Goal: Information Seeking & Learning: Learn about a topic

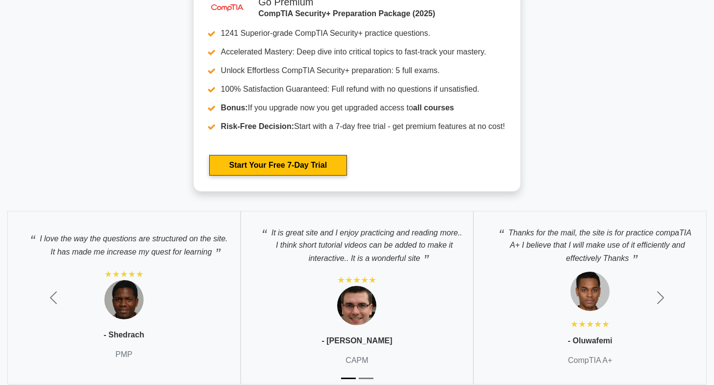
scroll to position [2597, 0]
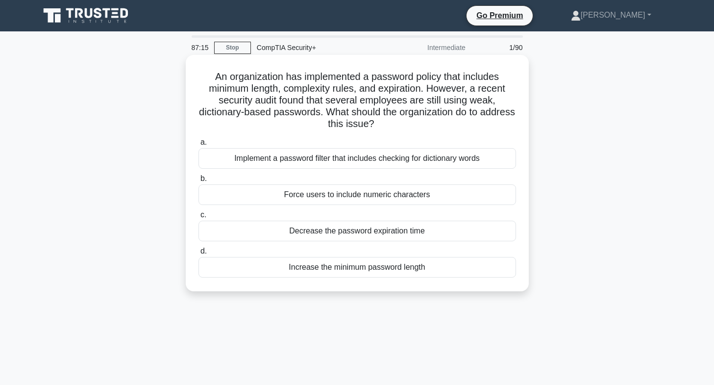
click at [356, 156] on div "Implement a password filter that includes checking for dictionary words" at bounding box center [357, 158] width 318 height 21
click at [198, 146] on input "a. Implement a password filter that includes checking for dictionary words" at bounding box center [198, 142] width 0 height 6
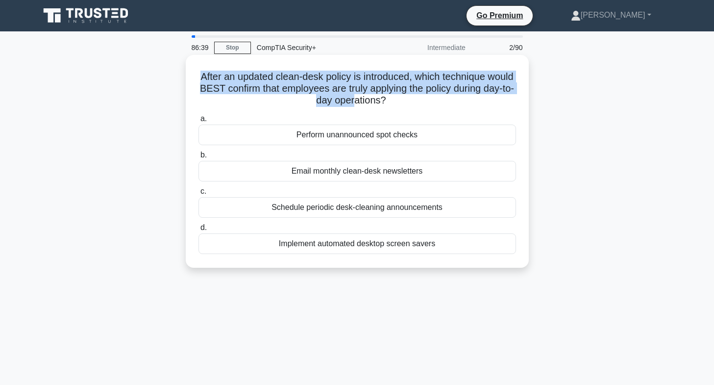
drag, startPoint x: 209, startPoint y: 80, endPoint x: 370, endPoint y: 105, distance: 162.7
click at [370, 105] on h5 "After an updated clean-desk policy is introduced, which technique would BEST co…" at bounding box center [356, 89] width 319 height 36
click at [318, 106] on h5 "After an updated clean-desk policy is introduced, which technique would BEST co…" at bounding box center [356, 89] width 319 height 36
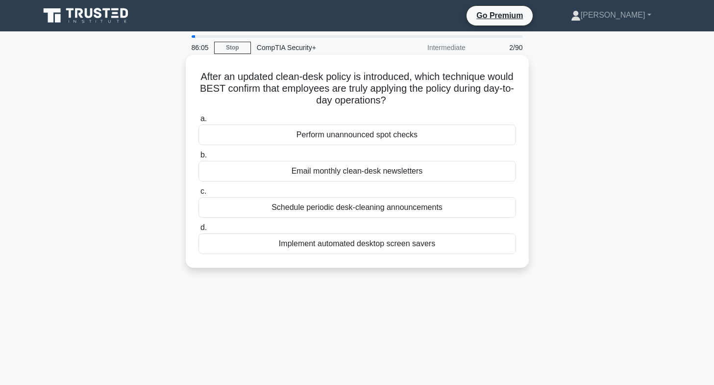
click at [363, 209] on div "Schedule periodic desk-cleaning announcements" at bounding box center [357, 207] width 318 height 21
click at [198, 195] on input "c. Schedule periodic desk-cleaning announcements" at bounding box center [198, 191] width 0 height 6
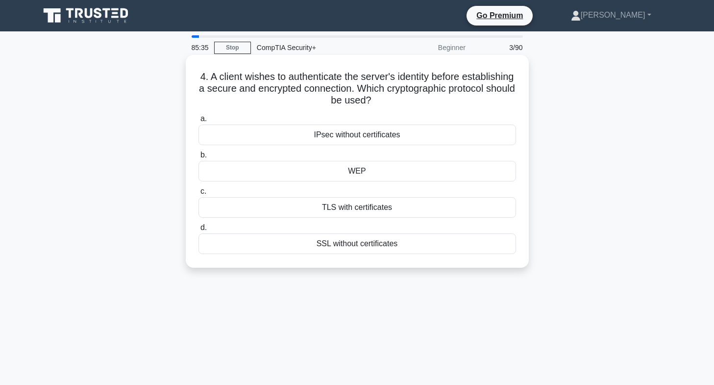
click at [347, 207] on div "TLS with certificates" at bounding box center [357, 207] width 318 height 21
click at [198, 195] on input "c. TLS with certificates" at bounding box center [198, 191] width 0 height 6
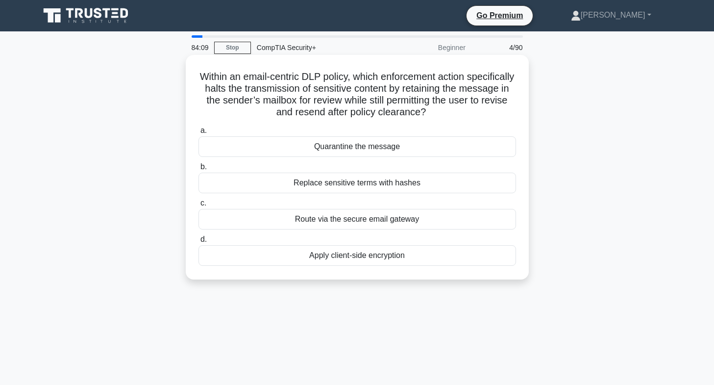
click at [330, 221] on div "Route via the secure email gateway" at bounding box center [357, 219] width 318 height 21
click at [198, 206] on input "c. Route via the secure email gateway" at bounding box center [198, 203] width 0 height 6
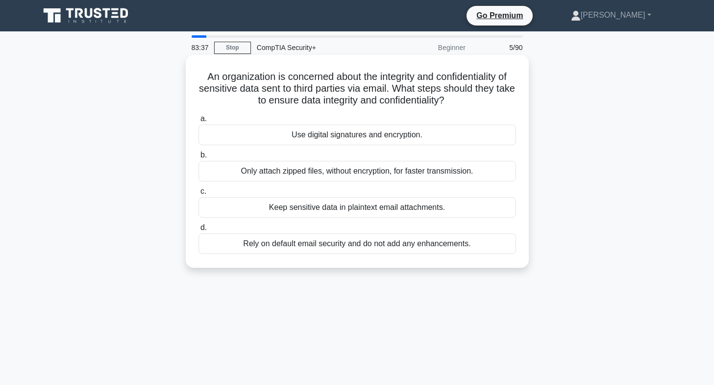
click at [354, 135] on div "Use digital signatures and encryption." at bounding box center [357, 134] width 318 height 21
click at [198, 122] on input "a. Use digital signatures and encryption." at bounding box center [198, 119] width 0 height 6
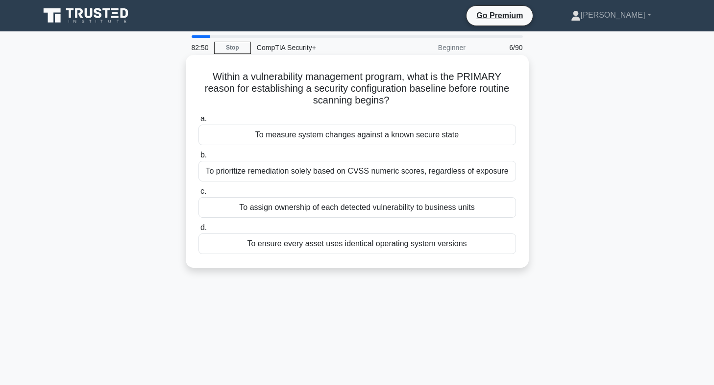
click at [340, 137] on div "To measure system changes against a known secure state" at bounding box center [357, 134] width 318 height 21
click at [198, 122] on input "a. To measure system changes against a known secure state" at bounding box center [198, 119] width 0 height 6
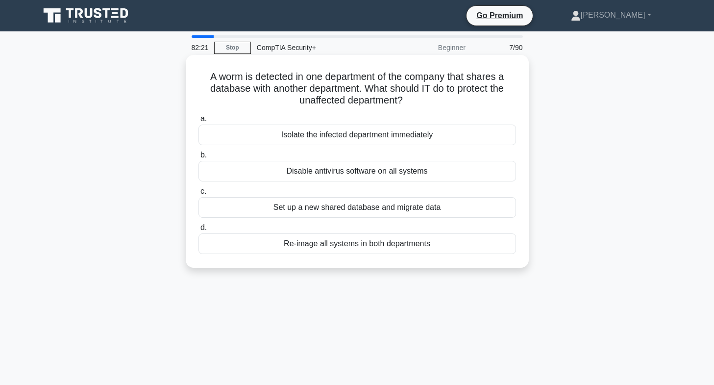
click at [326, 137] on div "Isolate the infected department immediately" at bounding box center [357, 134] width 318 height 21
click at [198, 122] on input "a. Isolate the infected department immediately" at bounding box center [198, 119] width 0 height 6
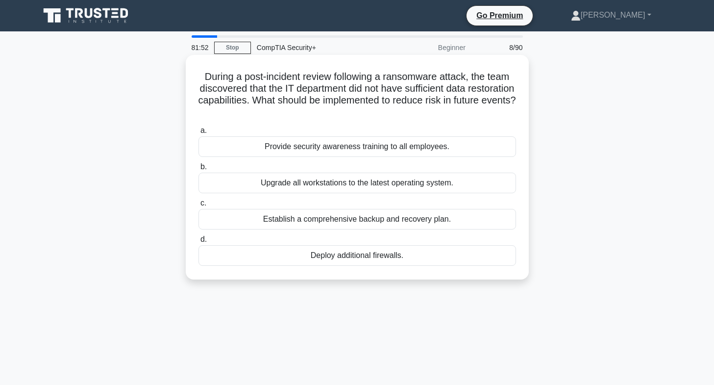
click at [300, 220] on div "Establish a comprehensive backup and recovery plan." at bounding box center [357, 219] width 318 height 21
click at [198, 206] on input "c. Establish a comprehensive backup and recovery plan." at bounding box center [198, 203] width 0 height 6
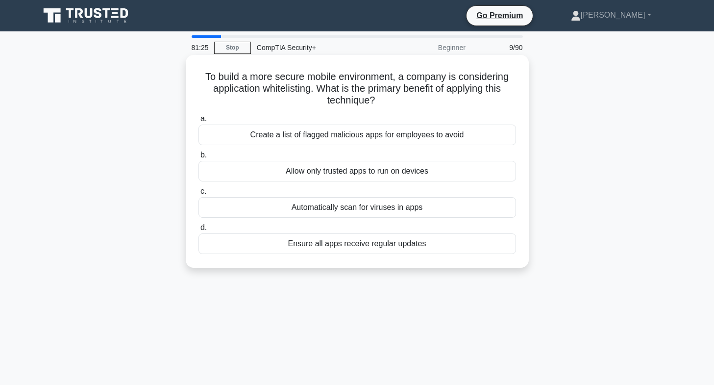
click at [336, 170] on div "Allow only trusted apps to run on devices" at bounding box center [357, 171] width 318 height 21
click at [198, 158] on input "b. Allow only trusted apps to run on devices" at bounding box center [198, 155] width 0 height 6
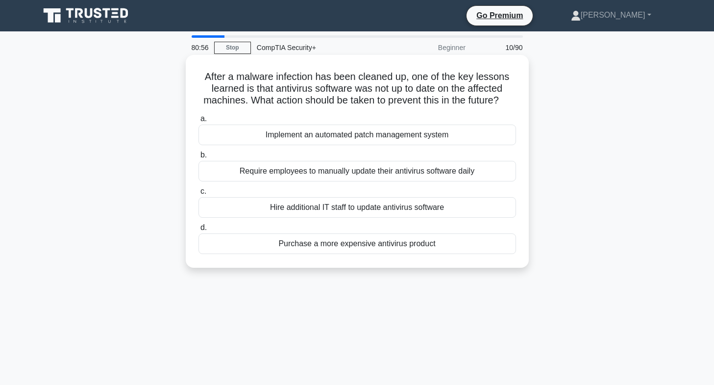
click at [339, 134] on div "Implement an automated patch management system" at bounding box center [357, 134] width 318 height 21
click at [198, 122] on input "a. Implement an automated patch management system" at bounding box center [198, 119] width 0 height 6
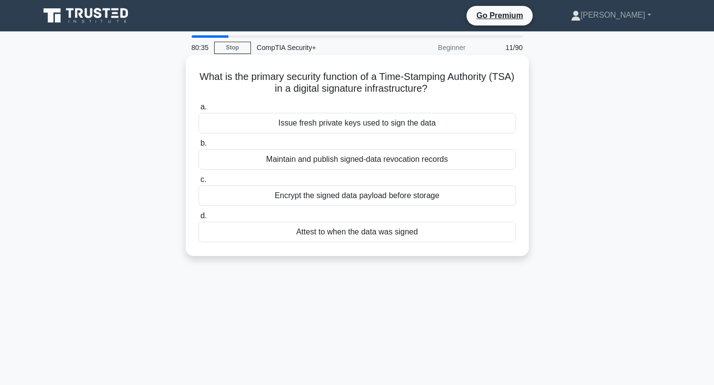
click at [359, 228] on div "Attest to when the data was signed" at bounding box center [357, 231] width 318 height 21
click at [198, 219] on input "d. Attest to when the data was signed" at bounding box center [198, 216] width 0 height 6
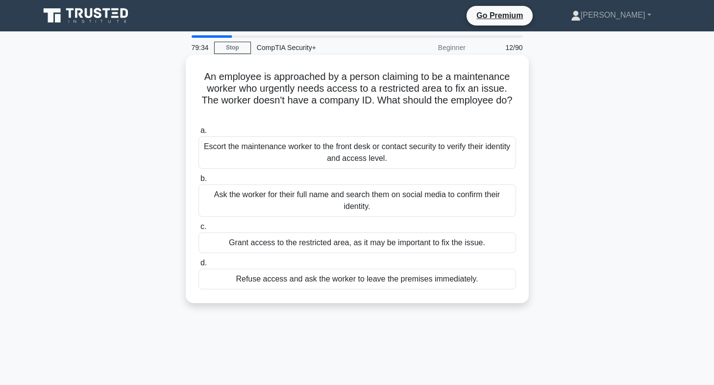
click at [314, 155] on div "Escort the maintenance worker to the front desk or contact security to verify t…" at bounding box center [357, 152] width 318 height 32
click at [198, 134] on input "a. Escort the maintenance worker to the front desk or contact security to verif…" at bounding box center [198, 130] width 0 height 6
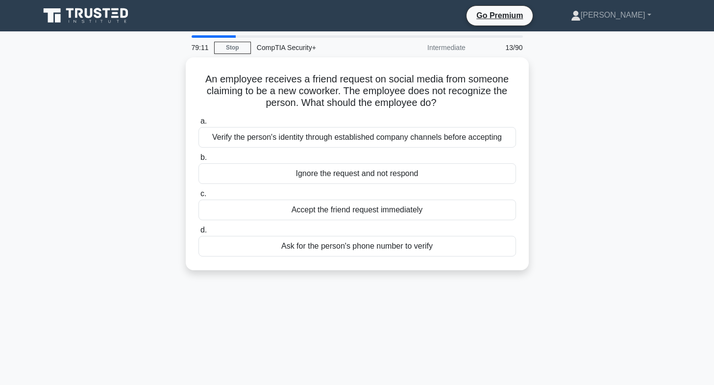
click at [0, 221] on main "79:11 Stop CompTIA Security+ Intermediate 13/90 An employee receives a friend r…" at bounding box center [357, 280] width 714 height 498
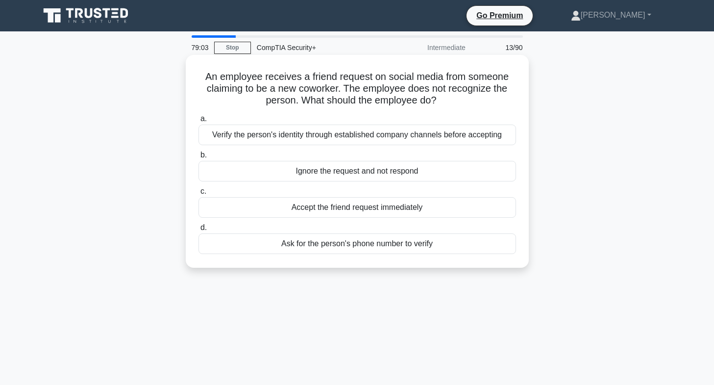
click at [339, 170] on div "Ignore the request and not respond" at bounding box center [357, 171] width 318 height 21
click at [198, 158] on input "b. Ignore the request and not respond" at bounding box center [198, 155] width 0 height 6
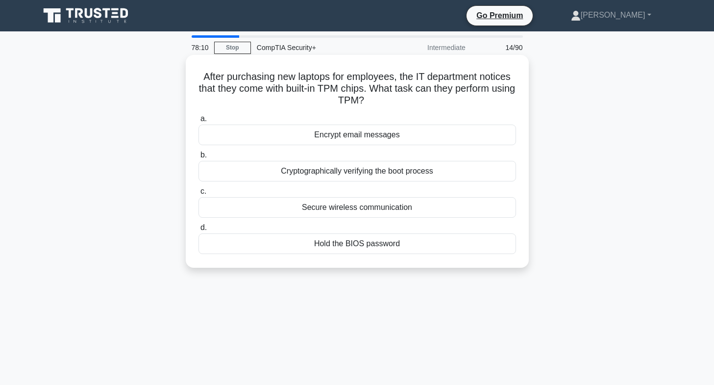
click at [399, 205] on div "Secure wireless communication" at bounding box center [357, 207] width 318 height 21
click at [198, 195] on input "c. Secure wireless communication" at bounding box center [198, 191] width 0 height 6
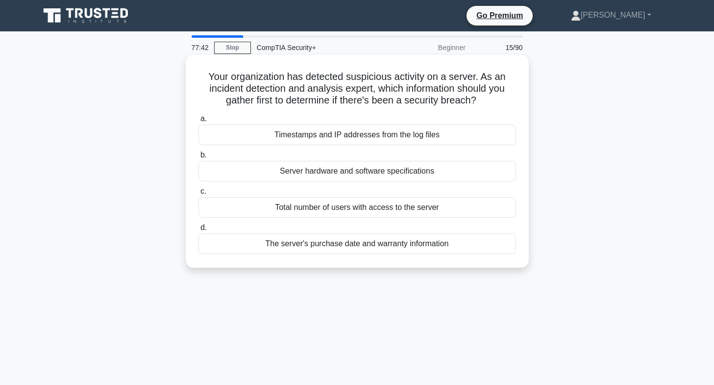
click at [318, 129] on div "Timestamps and IP addresses from the log files" at bounding box center [357, 134] width 318 height 21
click at [198, 122] on input "a. Timestamps and IP addresses from the log files" at bounding box center [198, 119] width 0 height 6
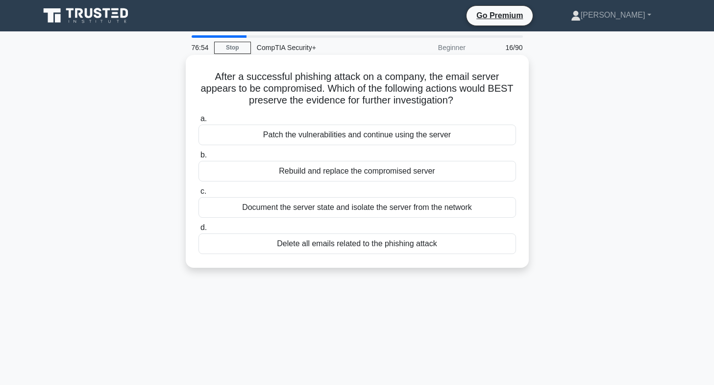
click at [327, 212] on div "Document the server state and isolate the server from the network" at bounding box center [357, 207] width 318 height 21
click at [198, 195] on input "c. Document the server state and isolate the server from the network" at bounding box center [198, 191] width 0 height 6
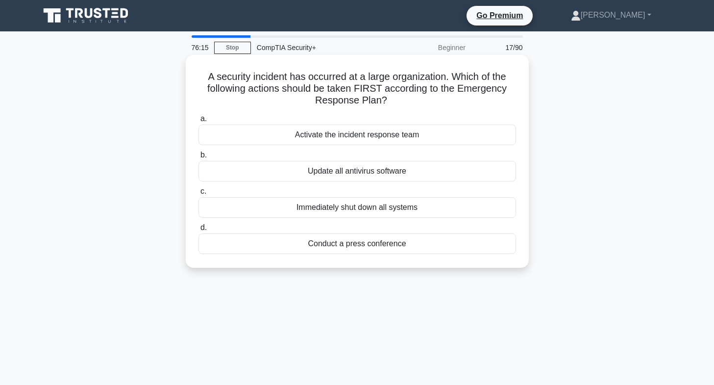
click at [353, 135] on div "Activate the incident response team" at bounding box center [357, 134] width 318 height 21
click at [198, 122] on input "a. Activate the incident response team" at bounding box center [198, 119] width 0 height 6
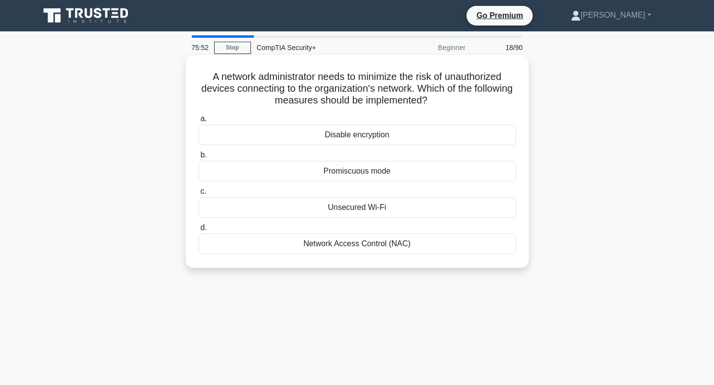
click at [351, 247] on div "Network Access Control (NAC)" at bounding box center [357, 243] width 318 height 21
click at [198, 231] on input "d. Network Access Control (NAC)" at bounding box center [198, 227] width 0 height 6
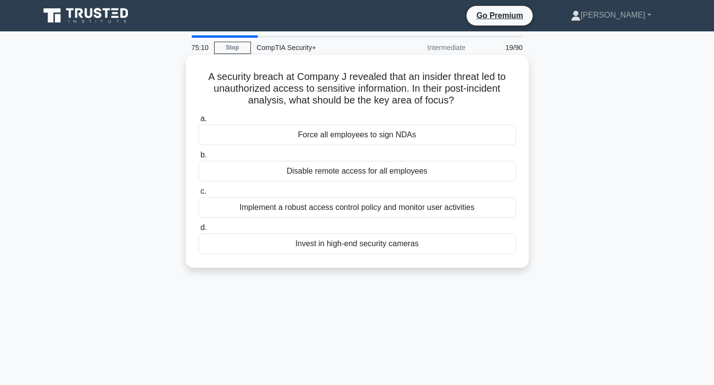
click at [333, 206] on div "Implement a robust access control policy and monitor user activities" at bounding box center [357, 207] width 318 height 21
click at [198, 195] on input "c. Implement a robust access control policy and monitor user activities" at bounding box center [198, 191] width 0 height 6
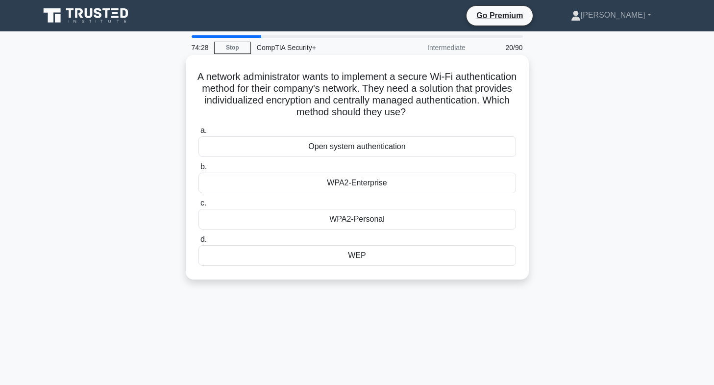
click at [347, 183] on div "WPA2-Enterprise" at bounding box center [357, 182] width 318 height 21
click at [198, 170] on input "b. WPA2-Enterprise" at bounding box center [198, 167] width 0 height 6
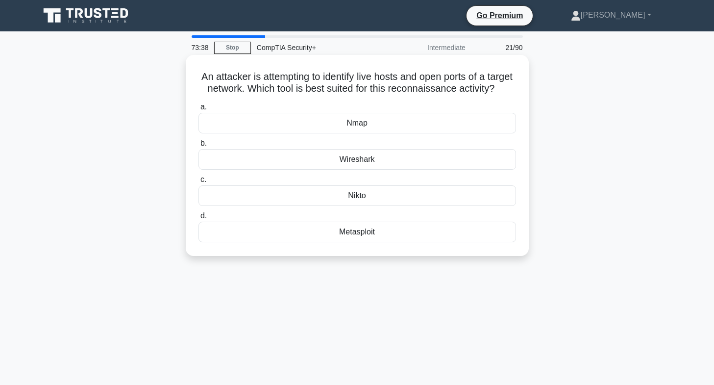
click at [355, 168] on div "Wireshark" at bounding box center [357, 159] width 318 height 21
click at [198, 147] on input "b. Wireshark" at bounding box center [198, 143] width 0 height 6
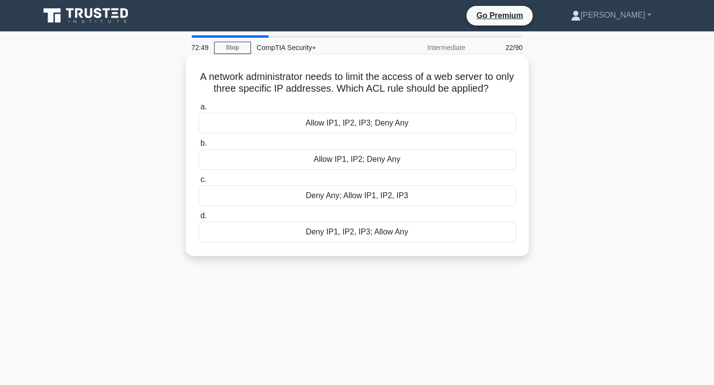
click at [338, 122] on div "Allow IP1, IP2, IP3; Deny Any" at bounding box center [357, 123] width 318 height 21
click at [198, 110] on input "a. Allow IP1, IP2, IP3; Deny Any" at bounding box center [198, 107] width 0 height 6
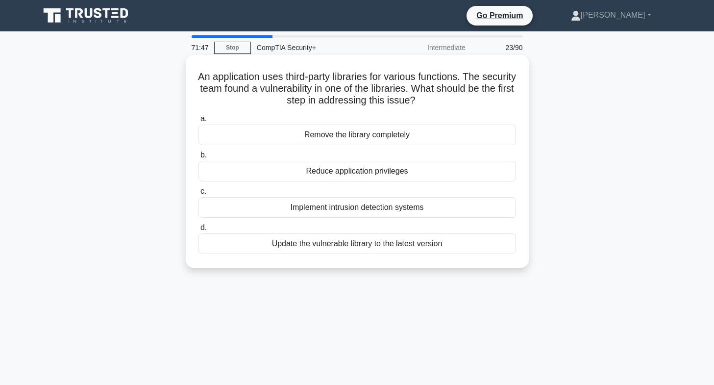
click at [346, 245] on div "Update the vulnerable library to the latest version" at bounding box center [357, 243] width 318 height 21
click at [198, 231] on input "d. Update the vulnerable library to the latest version" at bounding box center [198, 227] width 0 height 6
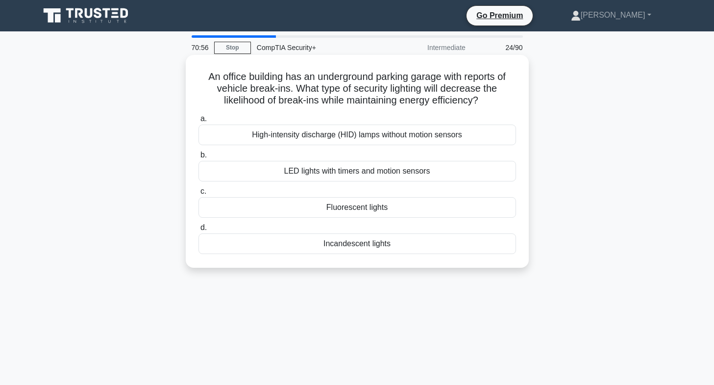
click at [426, 171] on div "LED lights with timers and motion sensors" at bounding box center [357, 171] width 318 height 21
click at [198, 158] on input "b. LED lights with timers and motion sensors" at bounding box center [198, 155] width 0 height 6
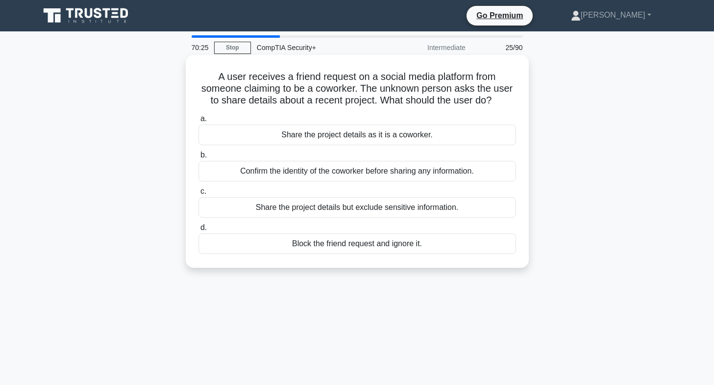
click at [323, 242] on div "Block the friend request and ignore it." at bounding box center [357, 243] width 318 height 21
click at [198, 231] on input "d. [PERSON_NAME] the friend request and ignore it." at bounding box center [198, 227] width 0 height 6
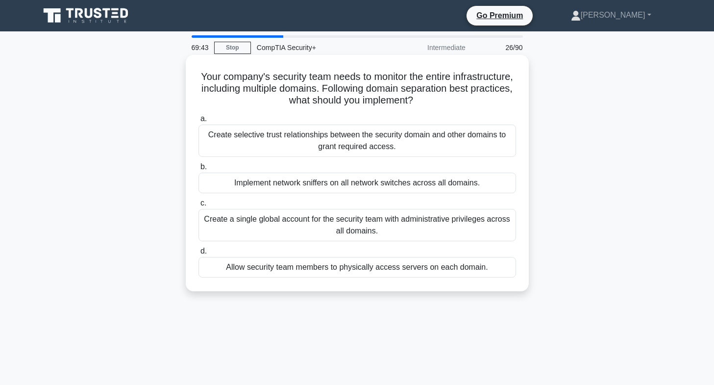
click at [328, 143] on div "Create selective trust relationships between the security domain and other doma…" at bounding box center [357, 140] width 318 height 32
click at [198, 122] on input "a. Create selective trust relationships between the security domain and other d…" at bounding box center [198, 119] width 0 height 6
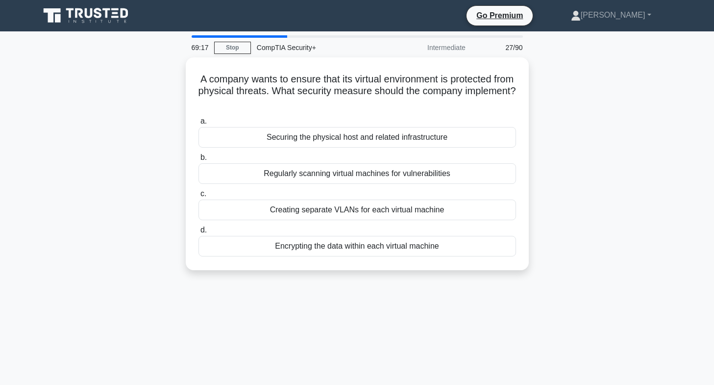
click at [0, 279] on main "69:17 Stop CompTIA Security+ Intermediate 27/90 A company wants to ensure that …" at bounding box center [357, 280] width 714 height 498
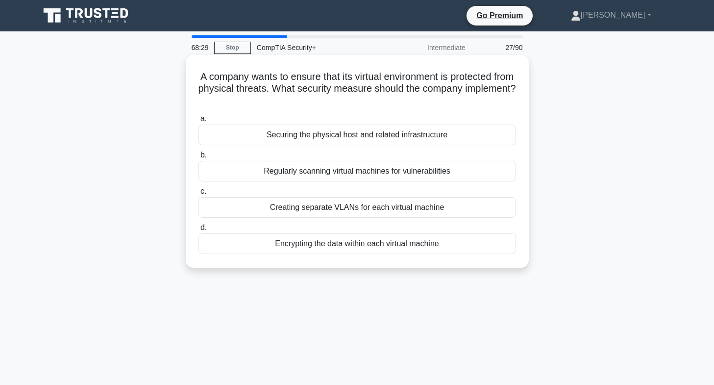
click at [392, 139] on div "Securing the physical host and related infrastructure" at bounding box center [357, 134] width 318 height 21
click at [198, 122] on input "a. Securing the physical host and related infrastructure" at bounding box center [198, 119] width 0 height 6
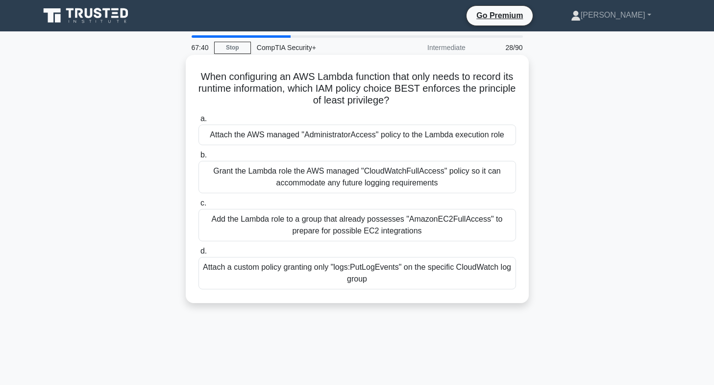
click at [365, 139] on div "Attach the AWS managed "AdministratorAccess" policy to the Lambda execution role" at bounding box center [357, 134] width 318 height 21
click at [198, 122] on input "a. Attach the AWS managed "AdministratorAccess" policy to the Lambda execution …" at bounding box center [198, 119] width 0 height 6
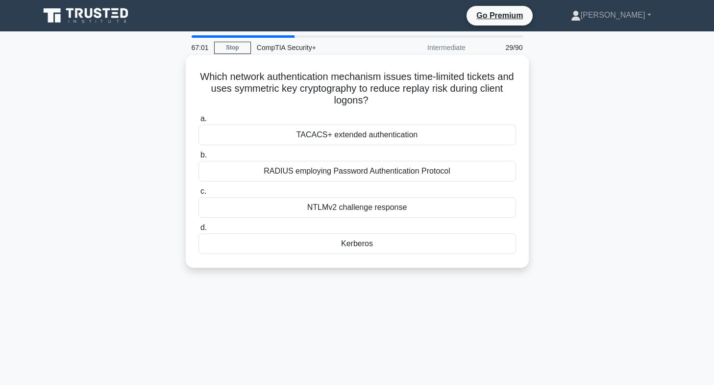
click at [282, 134] on div "TACACS+ extended authentication" at bounding box center [357, 134] width 318 height 21
click at [198, 122] on input "a. TACACS+ extended authentication" at bounding box center [198, 119] width 0 height 6
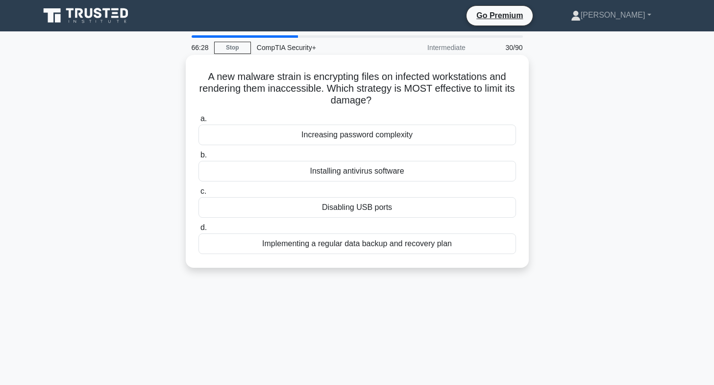
click at [313, 248] on div "Implementing a regular data backup and recovery plan" at bounding box center [357, 243] width 318 height 21
click at [198, 231] on input "d. Implementing a regular data backup and recovery plan" at bounding box center [198, 227] width 0 height 6
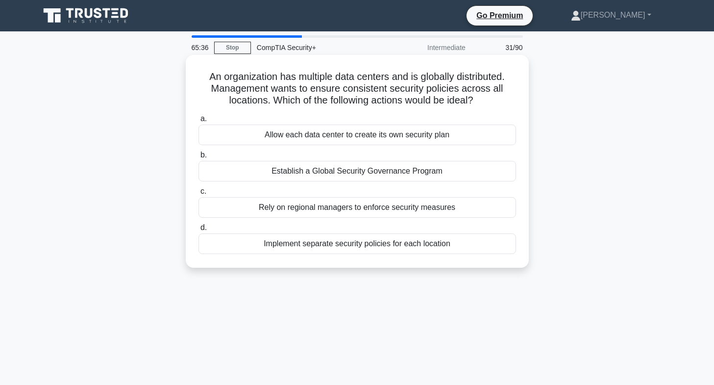
click at [325, 171] on div "Establish a Global Security Governance Program" at bounding box center [357, 171] width 318 height 21
click at [198, 158] on input "b. Establish a Global Security Governance Program" at bounding box center [198, 155] width 0 height 6
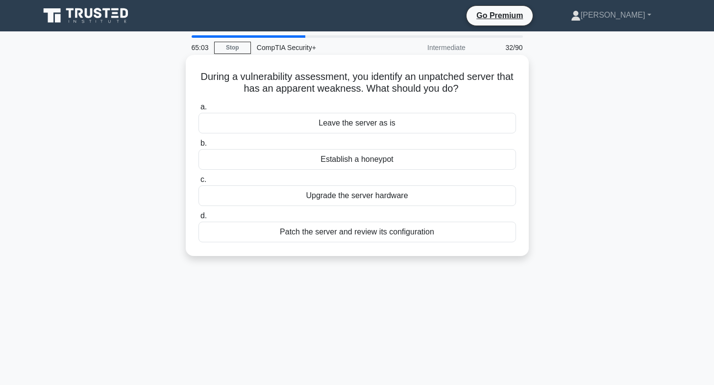
click at [356, 235] on div "Patch the server and review its configuration" at bounding box center [357, 231] width 318 height 21
click at [198, 219] on input "d. Patch the server and review its configuration" at bounding box center [198, 216] width 0 height 6
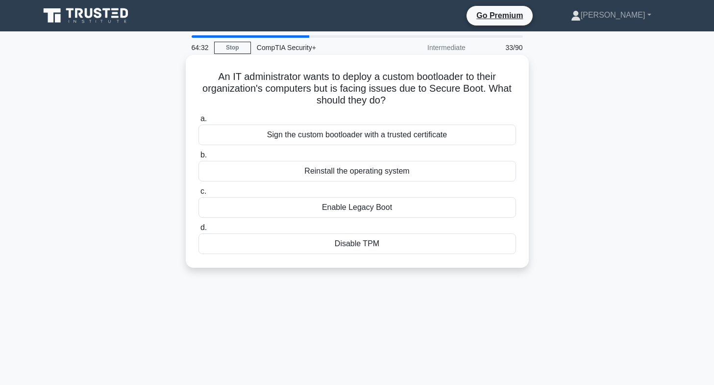
click at [358, 136] on div "Sign the custom bootloader with a trusted certificate" at bounding box center [357, 134] width 318 height 21
click at [198, 122] on input "a. Sign the custom bootloader with a trusted certificate" at bounding box center [198, 119] width 0 height 6
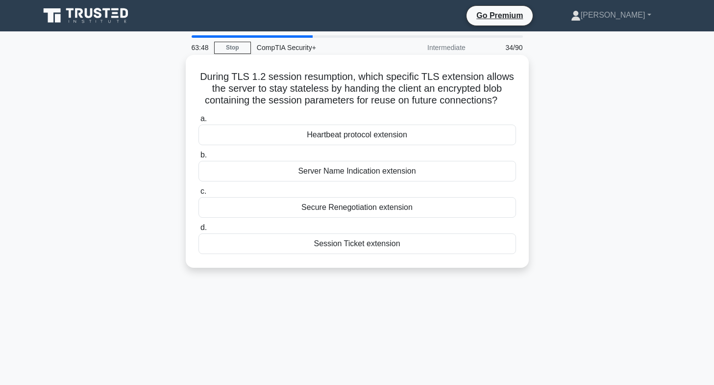
click at [372, 245] on div "Session Ticket extension" at bounding box center [357, 243] width 318 height 21
click at [198, 231] on input "d. Session Ticket extension" at bounding box center [198, 227] width 0 height 6
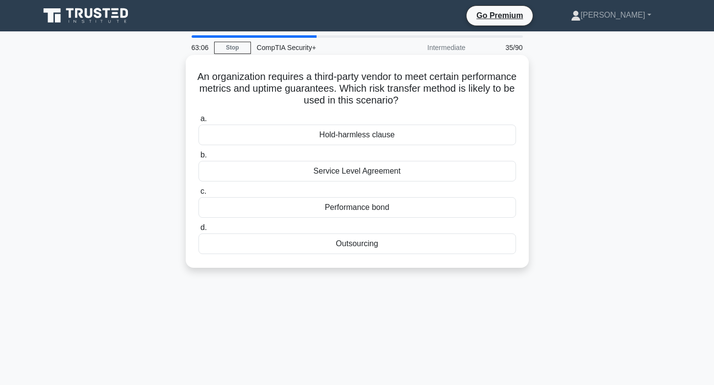
click at [361, 247] on div "Outsourcing" at bounding box center [357, 243] width 318 height 21
click at [198, 231] on input "d. Outsourcing" at bounding box center [198, 227] width 0 height 6
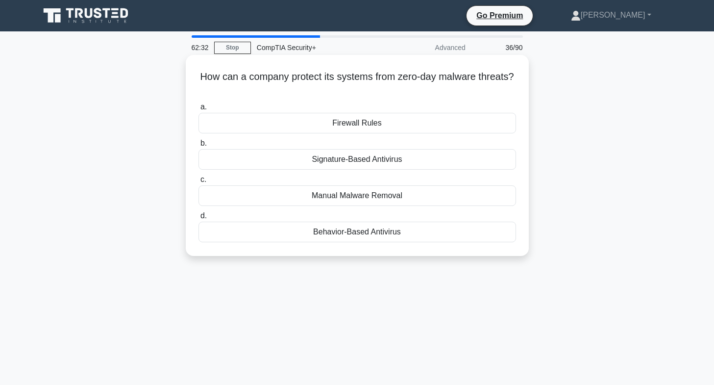
click at [381, 235] on div "Behavior-Based Antivirus" at bounding box center [357, 231] width 318 height 21
click at [198, 219] on input "d. Behavior-Based Antivirus" at bounding box center [198, 216] width 0 height 6
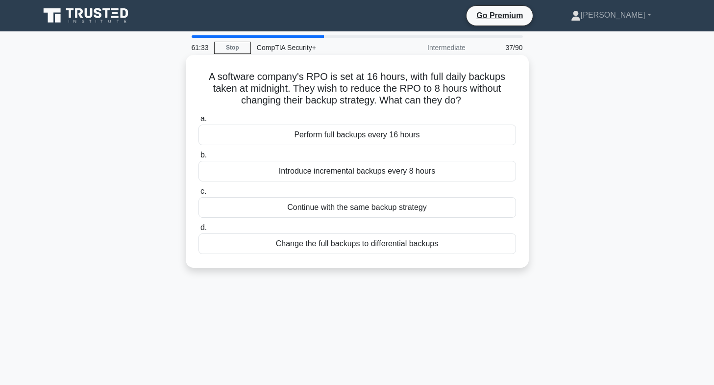
click at [368, 168] on div "Introduce incremental backups every 8 hours" at bounding box center [357, 171] width 318 height 21
click at [198, 158] on input "b. Introduce incremental backups every 8 hours" at bounding box center [198, 155] width 0 height 6
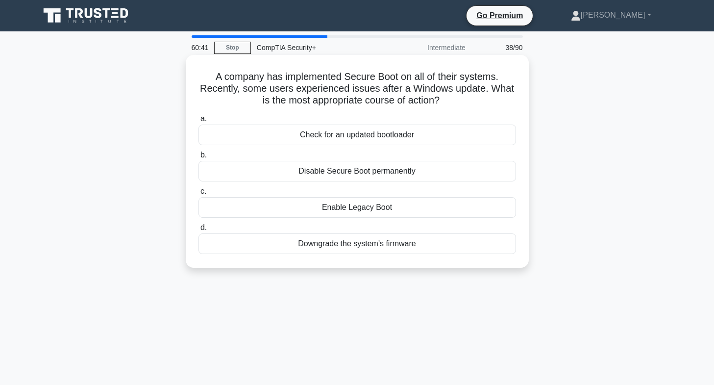
click at [329, 205] on div "Enable Legacy Boot" at bounding box center [357, 207] width 318 height 21
click at [198, 195] on input "c. Enable Legacy Boot" at bounding box center [198, 191] width 0 height 6
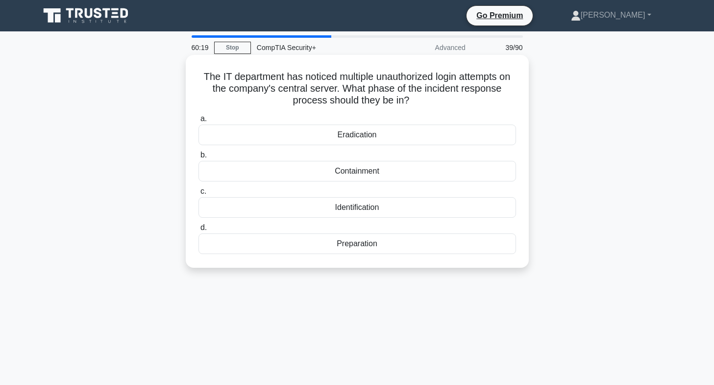
click at [367, 208] on div "Identification" at bounding box center [357, 207] width 318 height 21
click at [198, 195] on input "c. Identification" at bounding box center [198, 191] width 0 height 6
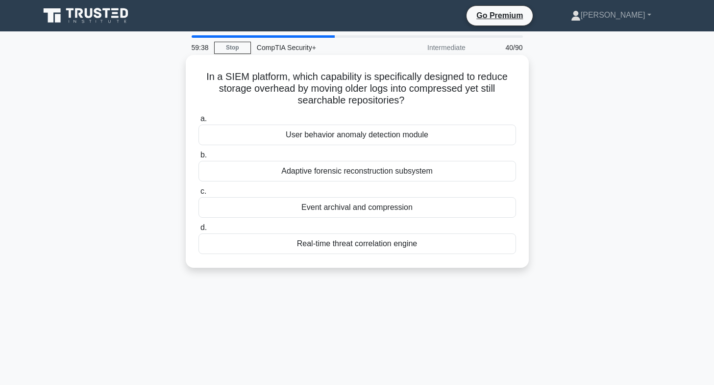
click at [332, 212] on div "Event archival and compression" at bounding box center [357, 207] width 318 height 21
click at [198, 195] on input "c. Event archival and compression" at bounding box center [198, 191] width 0 height 6
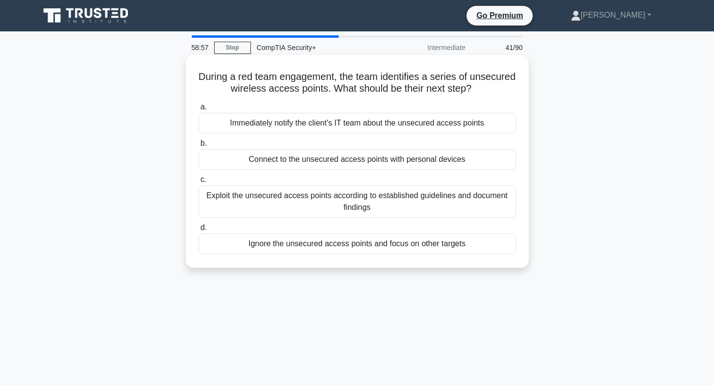
click at [341, 198] on div "Exploit the unsecured access points according to established guidelines and doc…" at bounding box center [357, 201] width 318 height 32
click at [198, 183] on input "c. Exploit the unsecured access points according to established guidelines and …" at bounding box center [198, 179] width 0 height 6
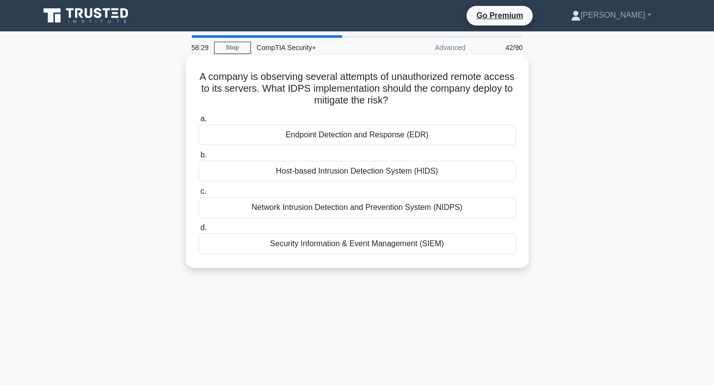
click at [333, 134] on div "Endpoint Detection and Response (EDR)" at bounding box center [357, 134] width 318 height 21
click at [198, 122] on input "a. Endpoint Detection and Response (EDR)" at bounding box center [198, 119] width 0 height 6
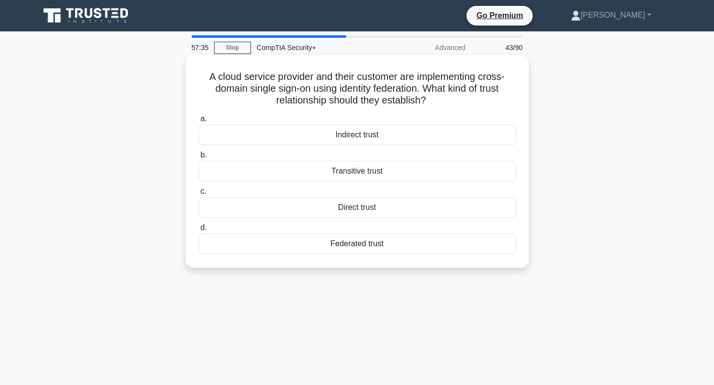
click at [359, 245] on div "Federated trust" at bounding box center [357, 243] width 318 height 21
click at [198, 231] on input "d. Federated trust" at bounding box center [198, 227] width 0 height 6
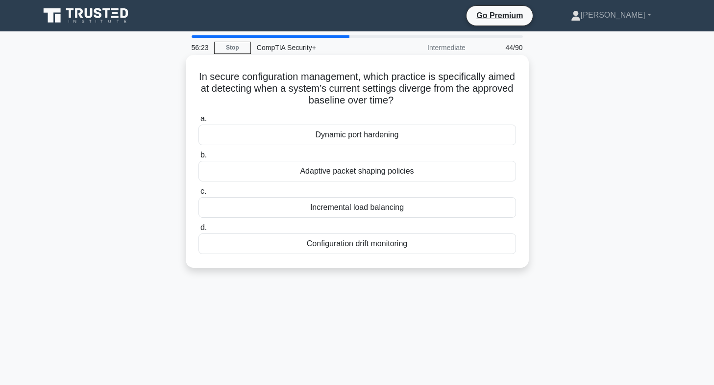
click at [372, 172] on div "Adaptive packet shaping policies" at bounding box center [357, 171] width 318 height 21
click at [198, 158] on input "b. Adaptive packet shaping policies" at bounding box center [198, 155] width 0 height 6
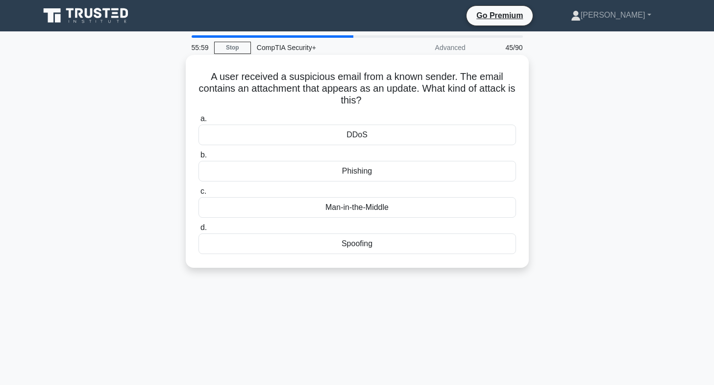
click at [368, 171] on div "Phishing" at bounding box center [357, 171] width 318 height 21
click at [198, 158] on input "b. [GEOGRAPHIC_DATA]" at bounding box center [198, 155] width 0 height 6
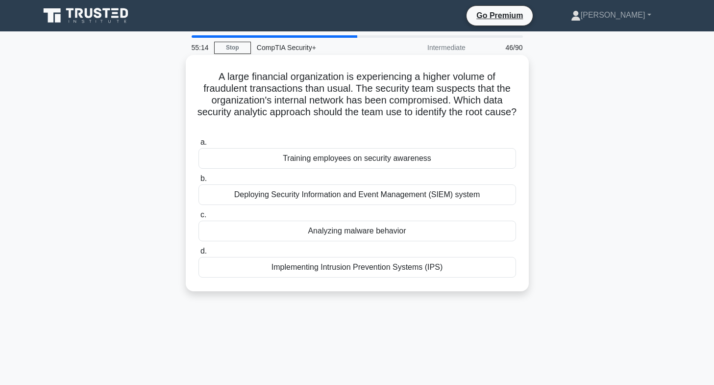
click at [361, 193] on div "Deploying Security Information and Event Management (SIEM) system" at bounding box center [357, 194] width 318 height 21
click at [198, 182] on input "b. Deploying Security Information and Event Management (SIEM) system" at bounding box center [198, 178] width 0 height 6
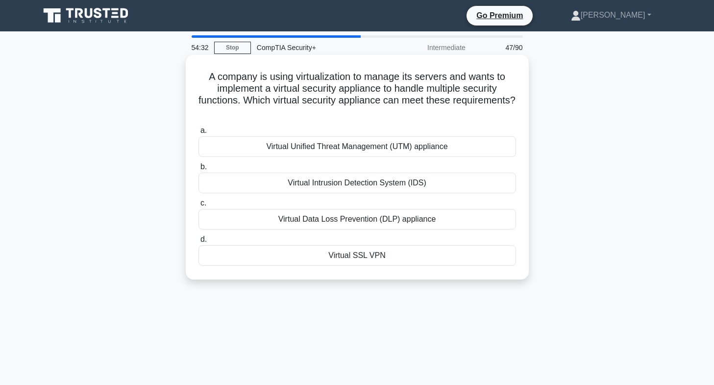
click at [304, 180] on div "Virtual Intrusion Detection System (IDS)" at bounding box center [357, 182] width 318 height 21
click at [198, 170] on input "b. Virtual Intrusion Detection System (IDS)" at bounding box center [198, 167] width 0 height 6
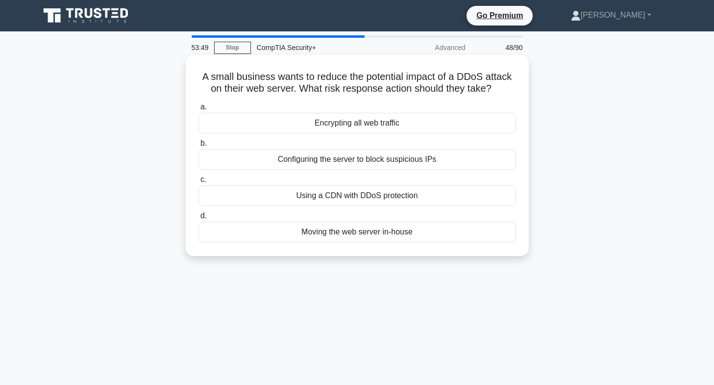
click at [323, 160] on div "Configuring the server to block suspicious IPs" at bounding box center [357, 159] width 318 height 21
click at [198, 147] on input "b. Configuring the server to block suspicious IPs" at bounding box center [198, 143] width 0 height 6
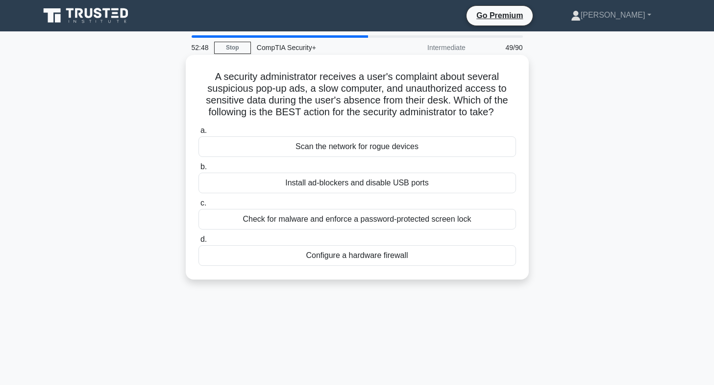
click at [367, 218] on div "Check for malware and enforce a password-protected screen lock" at bounding box center [357, 219] width 318 height 21
click at [198, 206] on input "c. Check for malware and enforce a password-protected screen lock" at bounding box center [198, 203] width 0 height 6
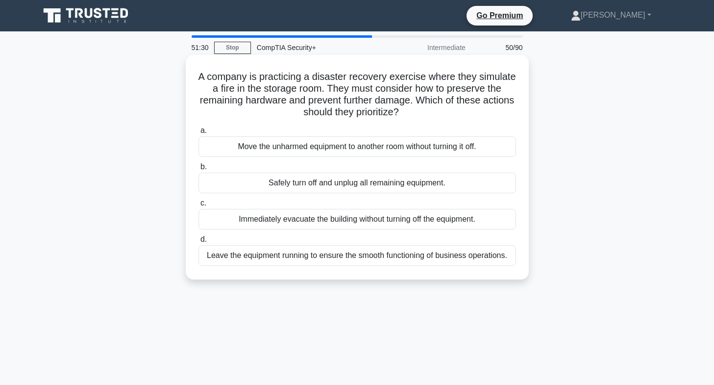
click at [310, 181] on div "Safely turn off and unplug all remaining equipment." at bounding box center [357, 182] width 318 height 21
click at [198, 170] on input "b. Safely turn off and unplug all remaining equipment." at bounding box center [198, 167] width 0 height 6
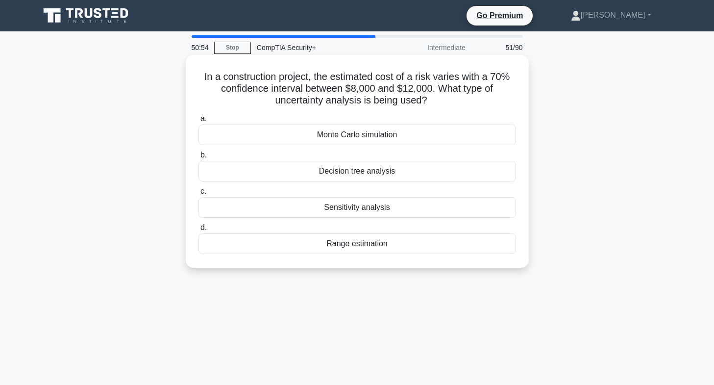
click at [370, 243] on div "Range estimation" at bounding box center [357, 243] width 318 height 21
click at [198, 231] on input "d. Range estimation" at bounding box center [198, 227] width 0 height 6
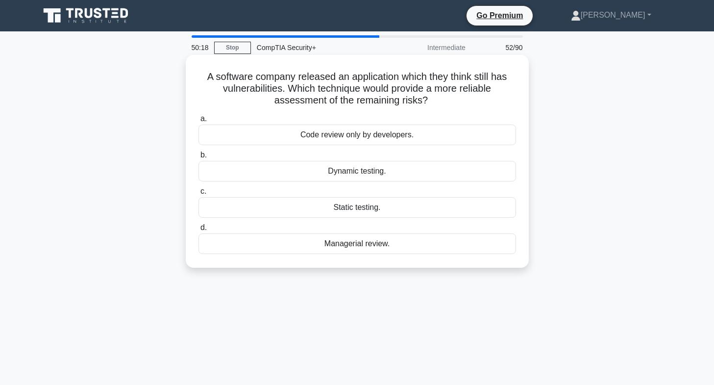
click at [354, 210] on div "Static testing." at bounding box center [357, 207] width 318 height 21
click at [198, 195] on input "c. Static testing." at bounding box center [198, 191] width 0 height 6
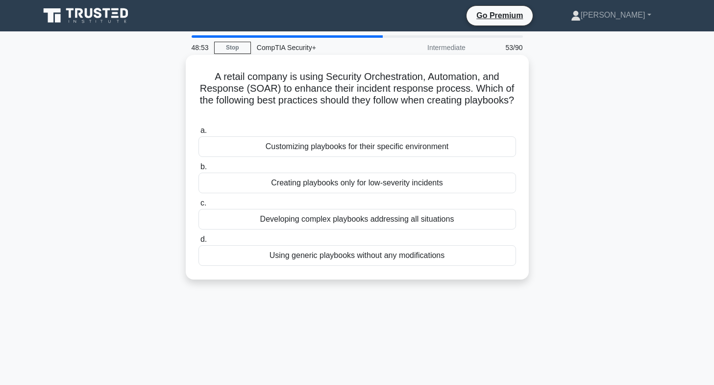
click at [397, 149] on div "Customizing playbooks for their specific environment" at bounding box center [357, 146] width 318 height 21
click at [198, 134] on input "a. Customizing playbooks for their specific environment" at bounding box center [198, 130] width 0 height 6
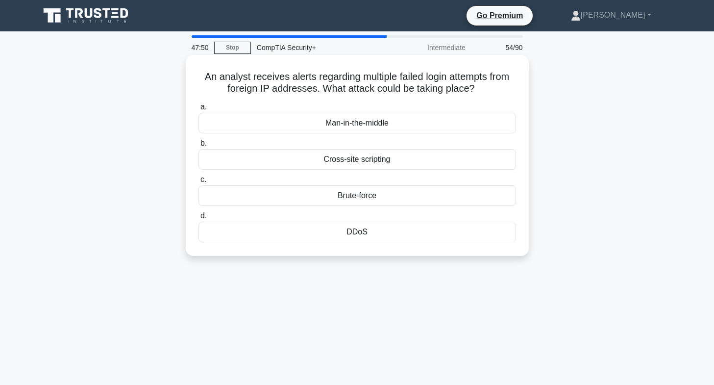
click at [376, 197] on div "Brute-force" at bounding box center [357, 195] width 318 height 21
click at [198, 183] on input "c. Brute-force" at bounding box center [198, 179] width 0 height 6
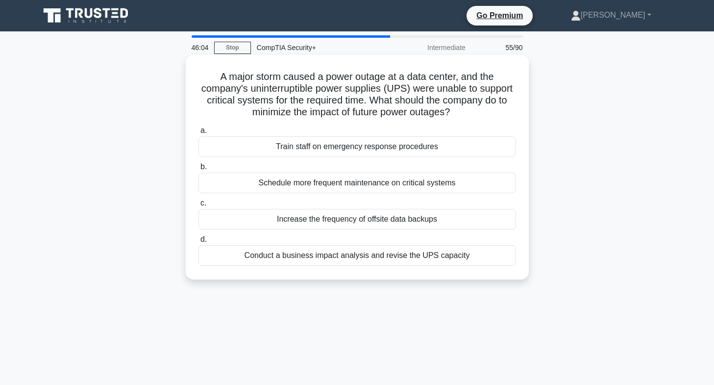
click at [421, 258] on div "Conduct a business impact analysis and revise the UPS capacity" at bounding box center [357, 255] width 318 height 21
click at [198, 243] on input "d. Conduct a business impact analysis and revise the UPS capacity" at bounding box center [198, 239] width 0 height 6
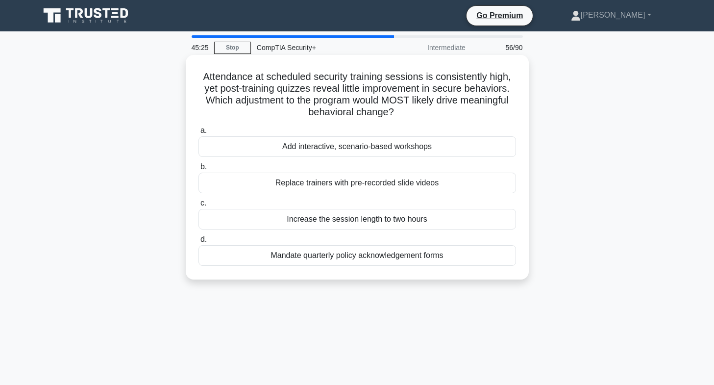
click at [342, 153] on div "Add interactive, scenario-based workshops" at bounding box center [357, 146] width 318 height 21
click at [198, 134] on input "a. Add interactive, scenario-based workshops" at bounding box center [198, 130] width 0 height 6
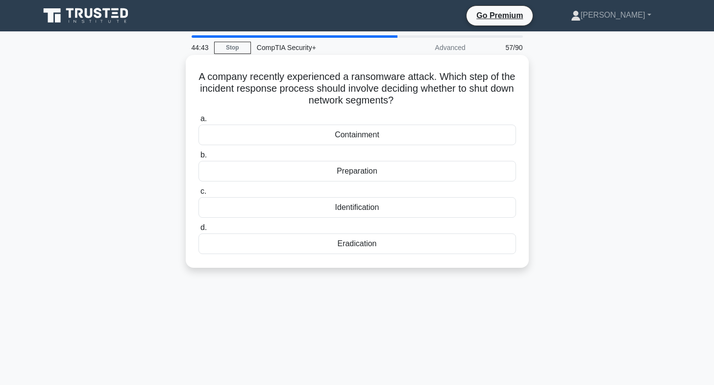
click at [369, 134] on div "Containment" at bounding box center [357, 134] width 318 height 21
click at [198, 122] on input "a. Containment" at bounding box center [198, 119] width 0 height 6
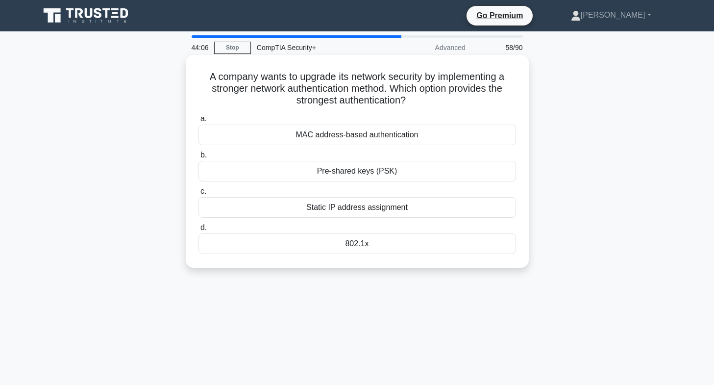
click at [341, 133] on div "MAC address-based authentication" at bounding box center [357, 134] width 318 height 21
click at [198, 122] on input "a. MAC address-based authentication" at bounding box center [198, 119] width 0 height 6
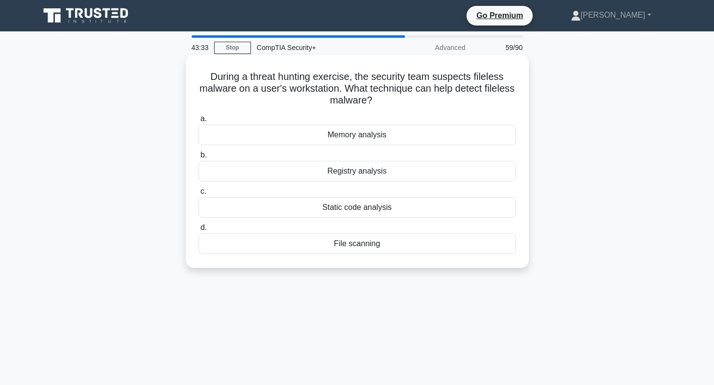
click at [355, 246] on div "File scanning" at bounding box center [357, 243] width 318 height 21
click at [198, 231] on input "d. File scanning" at bounding box center [198, 227] width 0 height 6
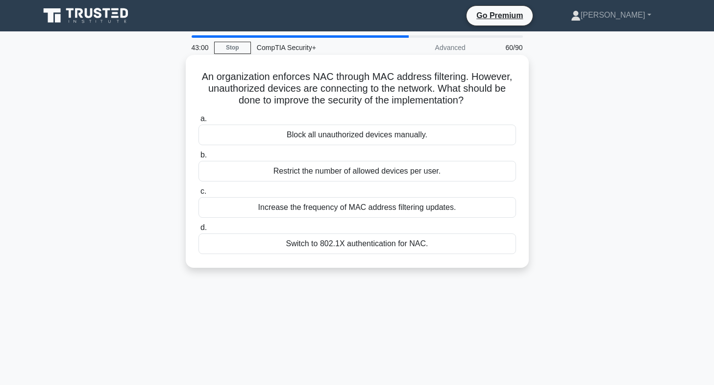
click at [327, 241] on div "Switch to 802.1X authentication for NAC." at bounding box center [357, 243] width 318 height 21
click at [198, 231] on input "d. Switch to 802.1X authentication for NAC." at bounding box center [198, 227] width 0 height 6
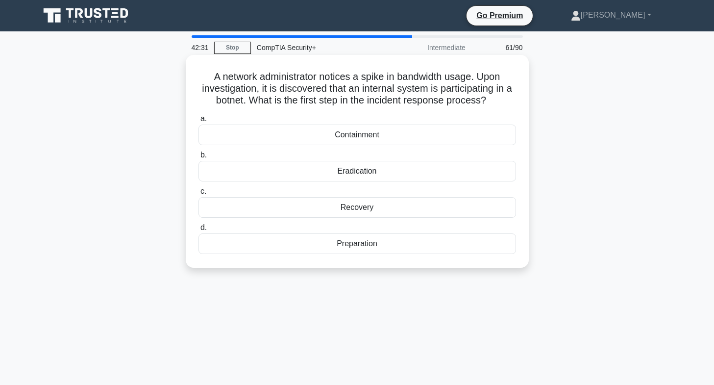
click at [341, 136] on div "Containment" at bounding box center [357, 134] width 318 height 21
click at [198, 122] on input "a. Containment" at bounding box center [198, 119] width 0 height 6
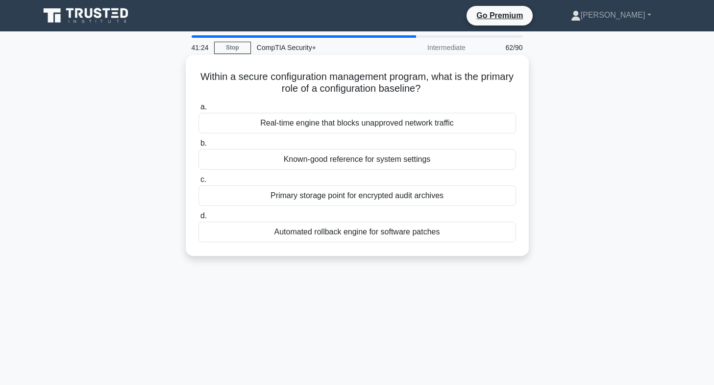
click at [349, 128] on div "Real-time engine that blocks unapproved network traffic" at bounding box center [357, 123] width 318 height 21
click at [198, 110] on input "a. Real-time engine that blocks unapproved network traffic" at bounding box center [198, 107] width 0 height 6
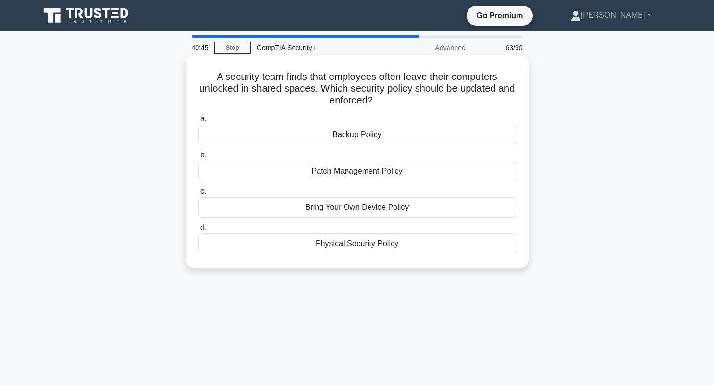
click at [347, 245] on div "Physical Security Policy" at bounding box center [357, 243] width 318 height 21
click at [198, 231] on input "d. Physical Security Policy" at bounding box center [198, 227] width 0 height 6
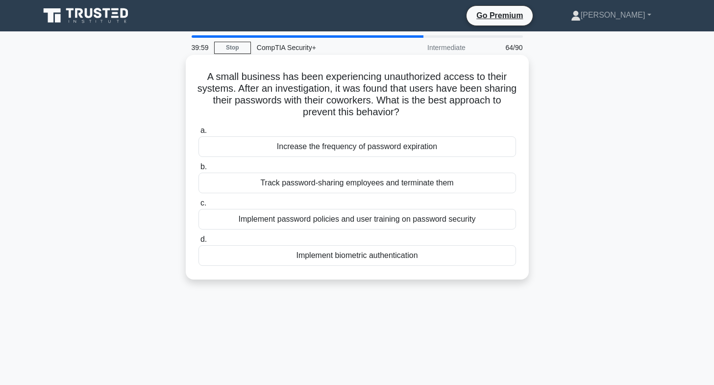
click at [316, 258] on div "Implement biometric authentication" at bounding box center [357, 255] width 318 height 21
click at [198, 243] on input "d. Implement biometric authentication" at bounding box center [198, 239] width 0 height 6
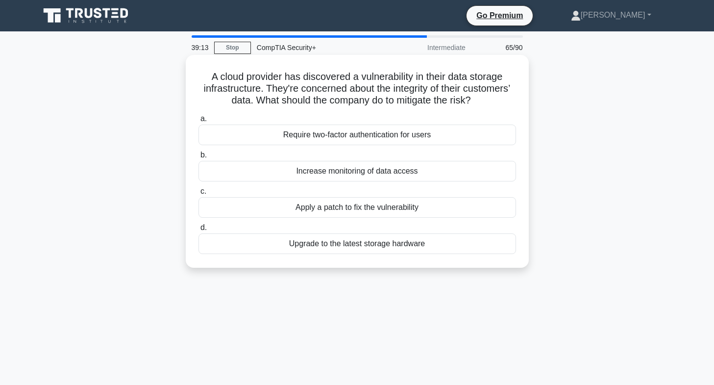
click at [387, 207] on div "Apply a patch to fix the vulnerability" at bounding box center [357, 207] width 318 height 21
click at [198, 195] on input "c. Apply a patch to fix the vulnerability" at bounding box center [198, 191] width 0 height 6
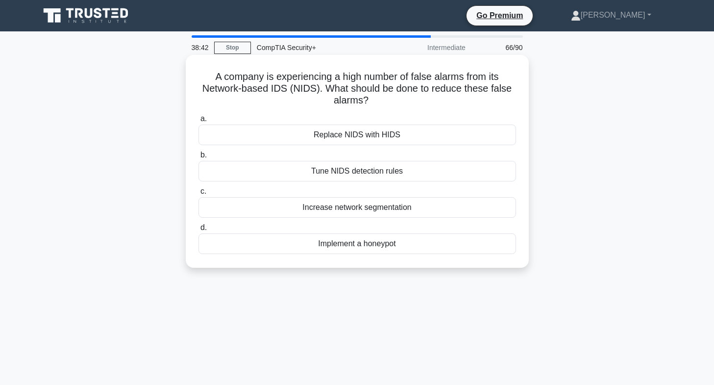
click at [338, 170] on div "Tune NIDS detection rules" at bounding box center [357, 171] width 318 height 21
click at [198, 158] on input "b. Tune NIDS detection rules" at bounding box center [198, 155] width 0 height 6
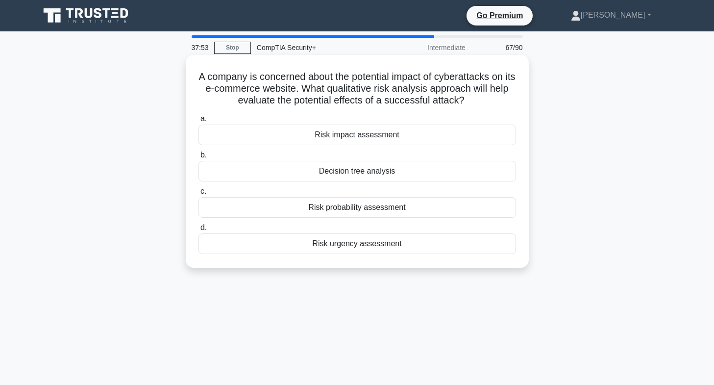
click at [352, 170] on div "Decision tree analysis" at bounding box center [357, 171] width 318 height 21
click at [198, 158] on input "b. Decision tree analysis" at bounding box center [198, 155] width 0 height 6
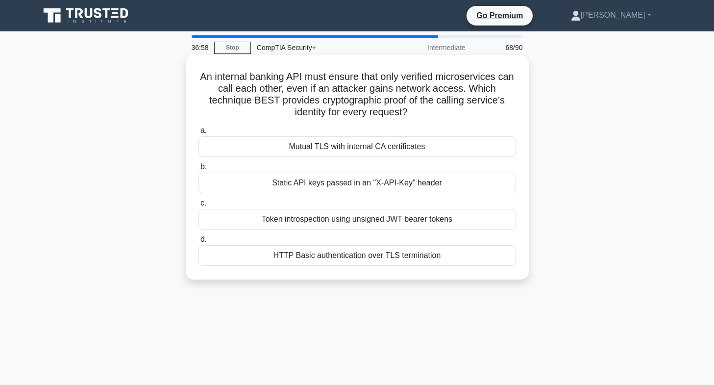
click at [343, 183] on div "Static API keys passed in an "X-API-Key" header" at bounding box center [357, 182] width 318 height 21
click at [198, 170] on input "b. Static API keys passed in an "X-API-Key" header" at bounding box center [198, 167] width 0 height 6
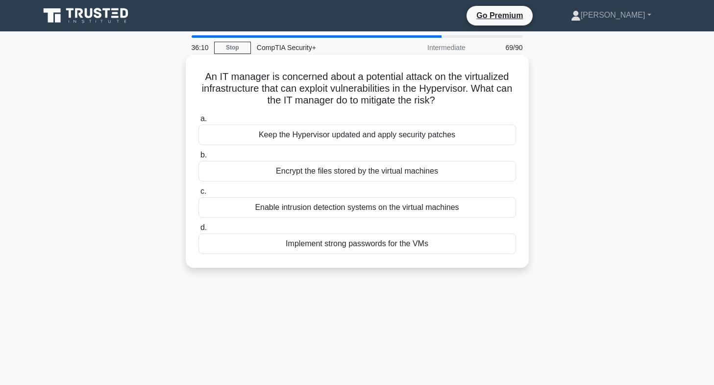
click at [352, 122] on label "a. Keep the Hypervisor updated and apply security patches" at bounding box center [357, 129] width 318 height 32
click at [198, 122] on input "a. Keep the Hypervisor updated and apply security patches" at bounding box center [198, 119] width 0 height 6
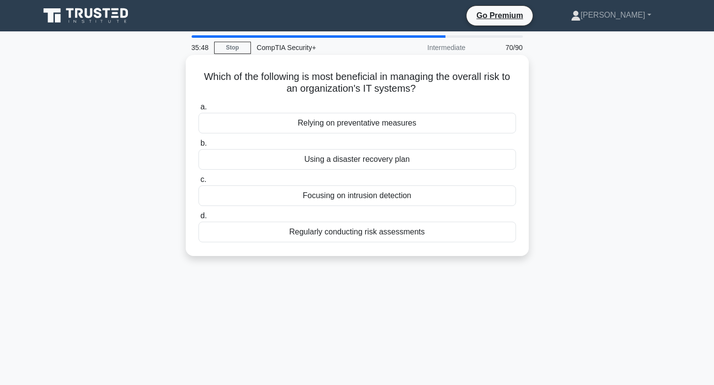
click at [362, 231] on div "Regularly conducting risk assessments" at bounding box center [357, 231] width 318 height 21
click at [198, 219] on input "d. Regularly conducting risk assessments" at bounding box center [198, 216] width 0 height 6
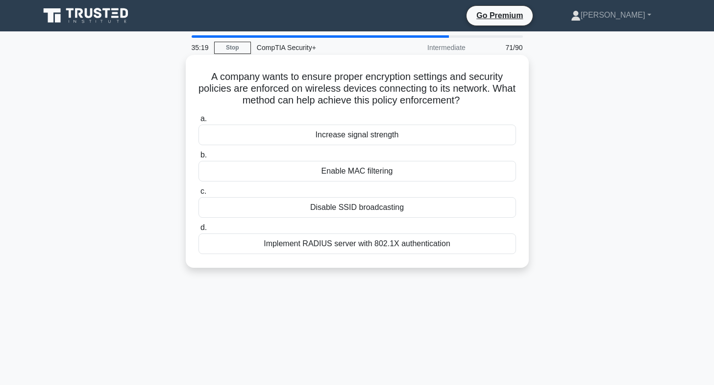
click at [346, 246] on div "Implement RADIUS server with 802.1X authentication" at bounding box center [357, 243] width 318 height 21
click at [198, 231] on input "d. Implement RADIUS server with 802.1X authentication" at bounding box center [198, 227] width 0 height 6
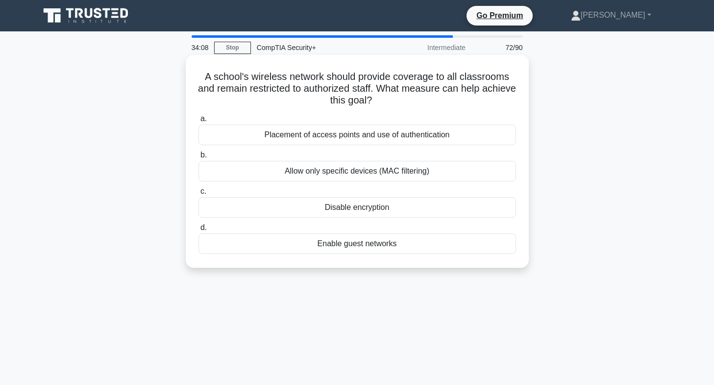
click at [363, 245] on div "Enable guest networks" at bounding box center [357, 243] width 318 height 21
click at [198, 231] on input "d. Enable guest networks" at bounding box center [198, 227] width 0 height 6
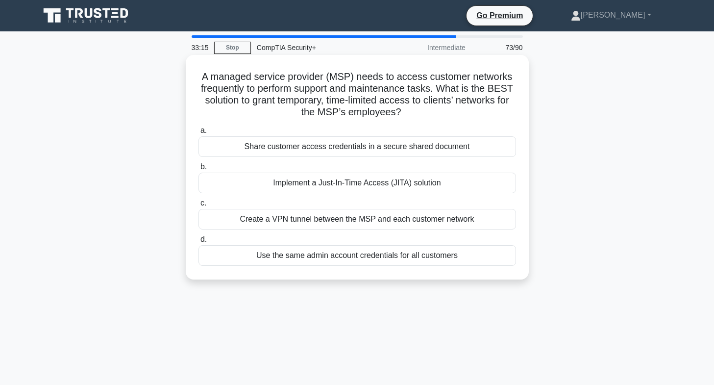
click at [335, 184] on div "Implement a Just-In-Time Access (JITA) solution" at bounding box center [357, 182] width 318 height 21
click at [198, 170] on input "b. Implement a Just-In-Time Access (JITA) solution" at bounding box center [198, 167] width 0 height 6
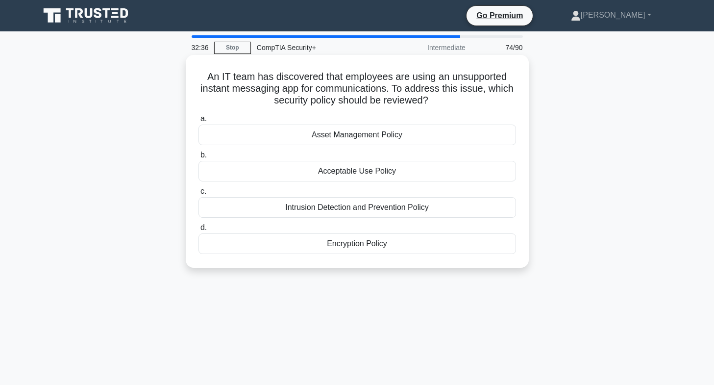
click at [340, 175] on div "Acceptable Use Policy" at bounding box center [357, 171] width 318 height 21
click at [198, 158] on input "b. Acceptable Use Policy" at bounding box center [198, 155] width 0 height 6
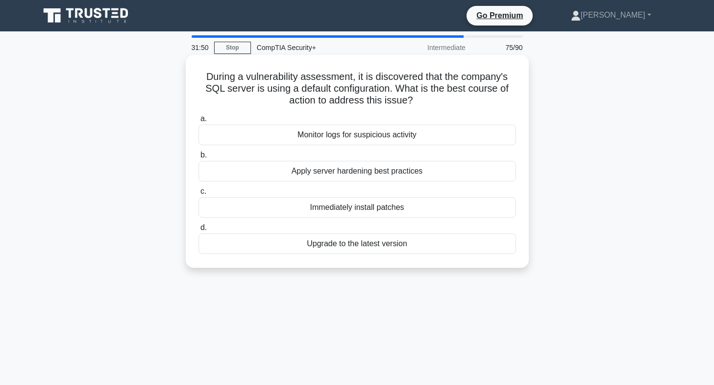
click at [330, 170] on div "Apply server hardening best practices" at bounding box center [357, 171] width 318 height 21
click at [198, 158] on input "b. Apply server hardening best practices" at bounding box center [198, 155] width 0 height 6
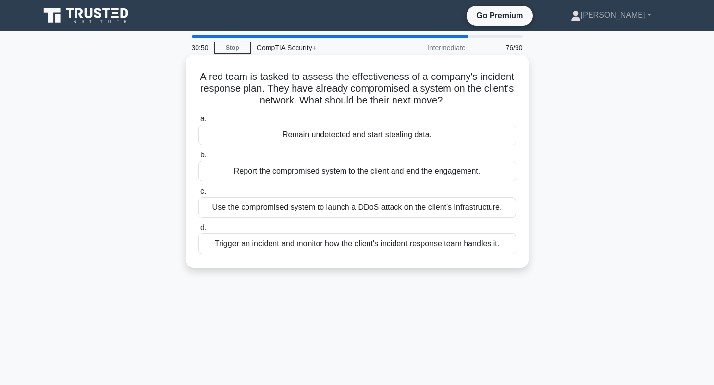
click at [337, 244] on div "Trigger an incident and monitor how the client's incident response team handles…" at bounding box center [357, 243] width 318 height 21
click at [198, 231] on input "d. Trigger an incident and monitor how the client's incident response team hand…" at bounding box center [198, 227] width 0 height 6
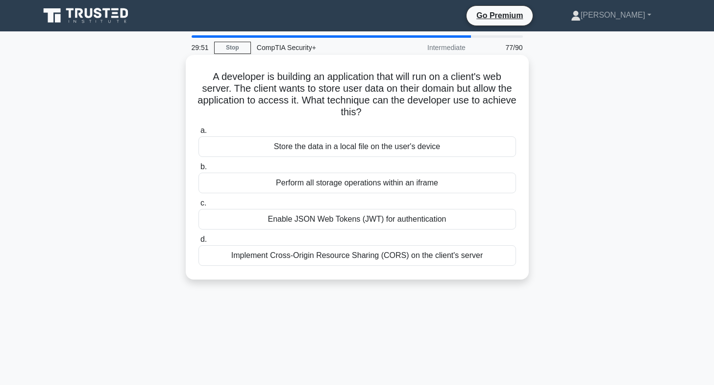
click at [343, 254] on div "Implement Cross-Origin Resource Sharing (CORS) on the client's server" at bounding box center [357, 255] width 318 height 21
click at [198, 243] on input "d. Implement Cross-Origin Resource Sharing (CORS) on the client's server" at bounding box center [198, 239] width 0 height 6
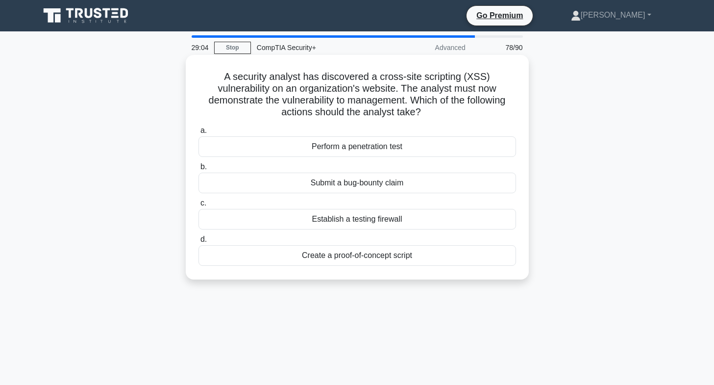
click at [356, 257] on div "Create a proof-of-concept script" at bounding box center [357, 255] width 318 height 21
click at [198, 243] on input "d. Create a proof-of-concept script" at bounding box center [198, 239] width 0 height 6
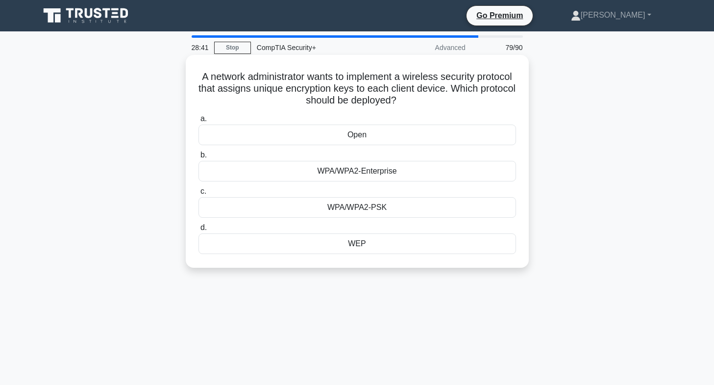
click at [382, 206] on div "WPA/WPA2-PSK" at bounding box center [357, 207] width 318 height 21
click at [198, 195] on input "c. WPA/WPA2-PSK" at bounding box center [198, 191] width 0 height 6
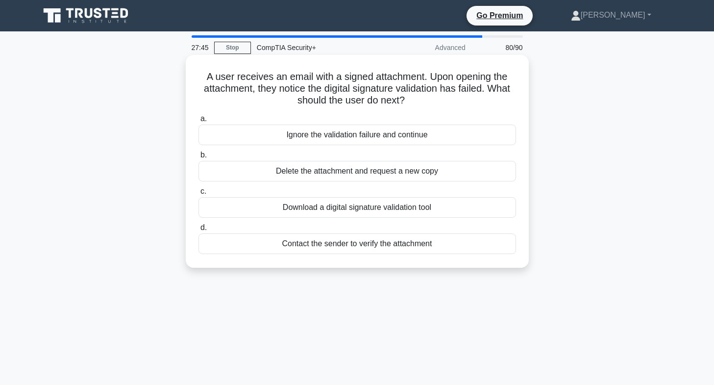
click at [338, 172] on div "Delete the attachment and request a new copy" at bounding box center [357, 171] width 318 height 21
click at [198, 158] on input "b. Delete the attachment and request a new copy" at bounding box center [198, 155] width 0 height 6
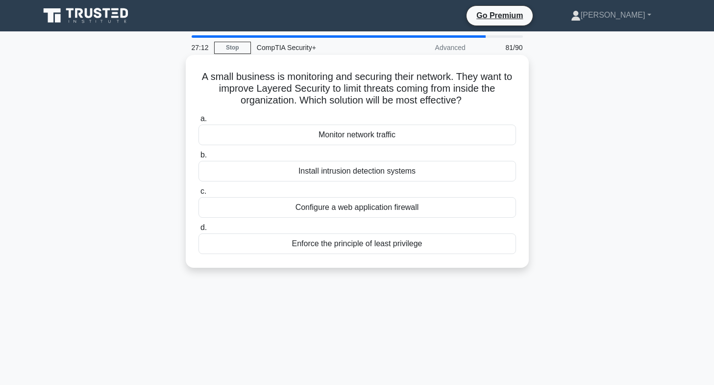
click at [398, 247] on div "Enforce the principle of least privilege" at bounding box center [357, 243] width 318 height 21
click at [198, 231] on input "d. Enforce the principle of least privilege" at bounding box center [198, 227] width 0 height 6
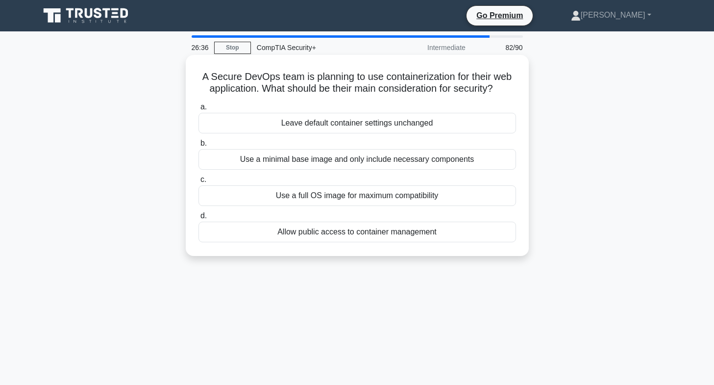
click at [378, 160] on div "Use a minimal base image and only include necessary components" at bounding box center [357, 159] width 318 height 21
click at [198, 147] on input "b. Use a minimal base image and only include necessary components" at bounding box center [198, 143] width 0 height 6
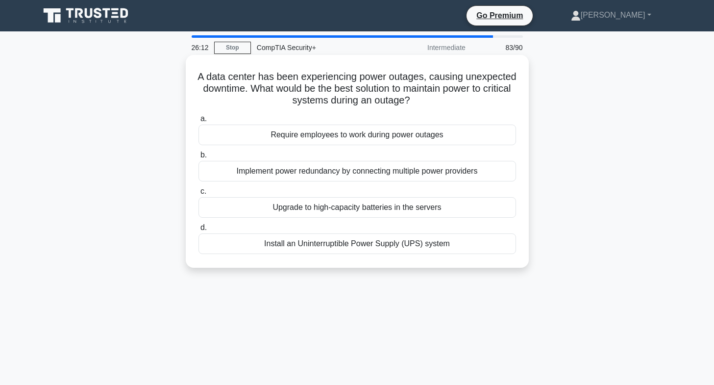
click at [345, 171] on div "Implement power redundancy by connecting multiple power providers" at bounding box center [357, 171] width 318 height 21
click at [198, 158] on input "b. Implement power redundancy by connecting multiple power providers" at bounding box center [198, 155] width 0 height 6
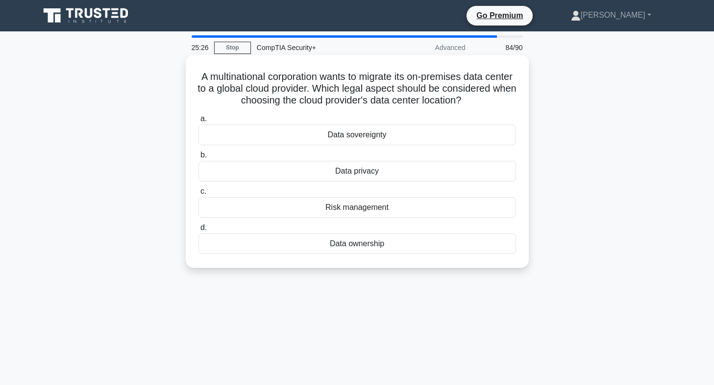
click at [352, 181] on div "Data privacy" at bounding box center [357, 171] width 318 height 21
click at [198, 158] on input "b. Data privacy" at bounding box center [198, 155] width 0 height 6
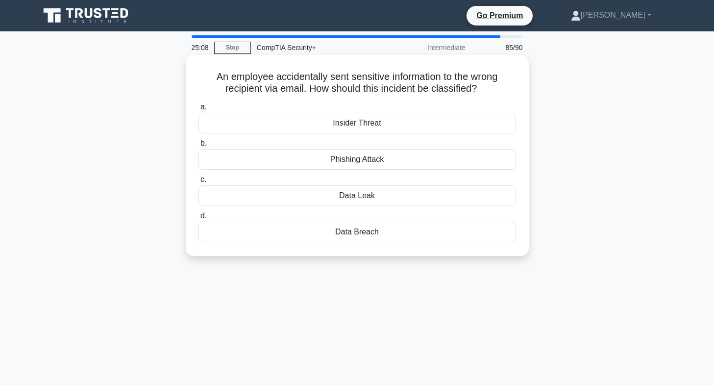
click at [362, 199] on div "Data Leak" at bounding box center [357, 195] width 318 height 21
click at [198, 183] on input "c. Data Leak" at bounding box center [198, 179] width 0 height 6
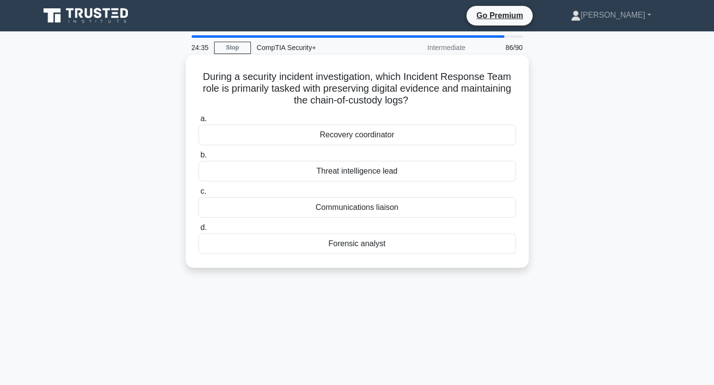
click at [339, 245] on div "Forensic analyst" at bounding box center [357, 243] width 318 height 21
click at [198, 231] on input "d. Forensic analyst" at bounding box center [198, 227] width 0 height 6
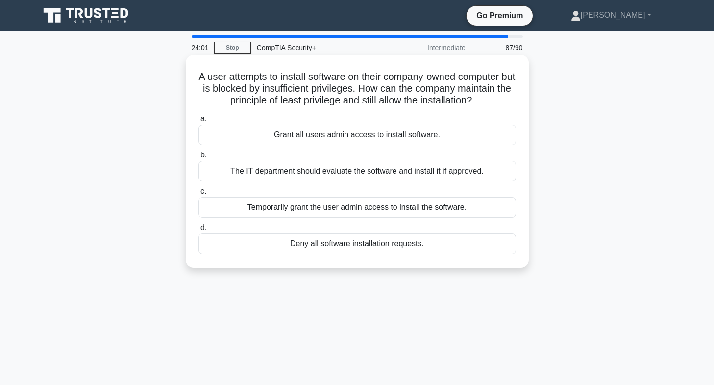
click at [325, 175] on div "The IT department should evaluate the software and install it if approved." at bounding box center [357, 171] width 318 height 21
click at [198, 158] on input "b. The IT department should evaluate the software and install it if approved." at bounding box center [198, 155] width 0 height 6
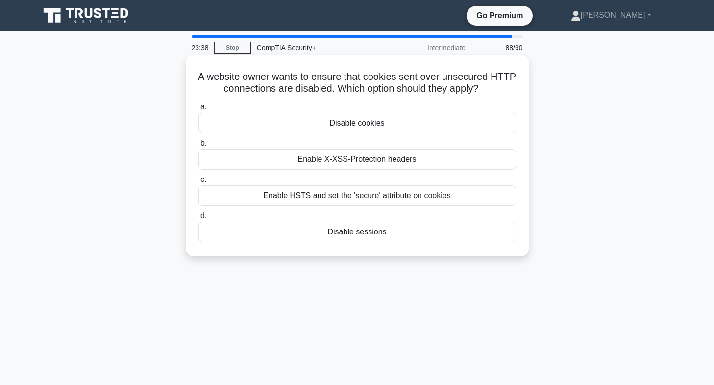
click at [339, 197] on div "Enable HSTS and set the 'secure' attribute on cookies" at bounding box center [357, 195] width 318 height 21
click at [198, 183] on input "c. Enable HSTS and set the 'secure' attribute on cookies" at bounding box center [198, 179] width 0 height 6
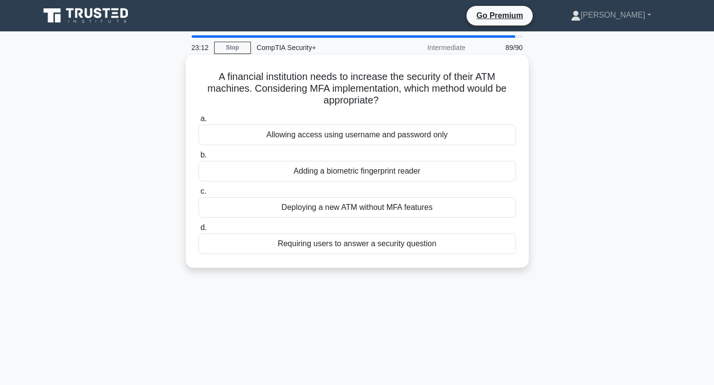
click at [351, 171] on div "Adding a biometric fingerprint reader" at bounding box center [357, 171] width 318 height 21
click at [198, 158] on input "b. Adding a biometric fingerprint reader" at bounding box center [198, 155] width 0 height 6
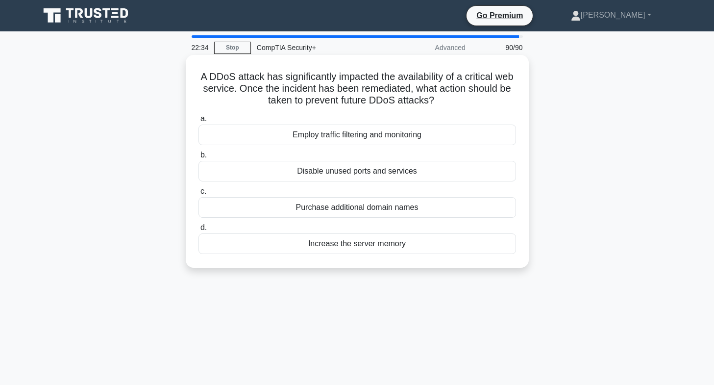
click at [320, 175] on div "Disable unused ports and services" at bounding box center [357, 171] width 318 height 21
click at [198, 158] on input "b. Disable unused ports and services" at bounding box center [198, 155] width 0 height 6
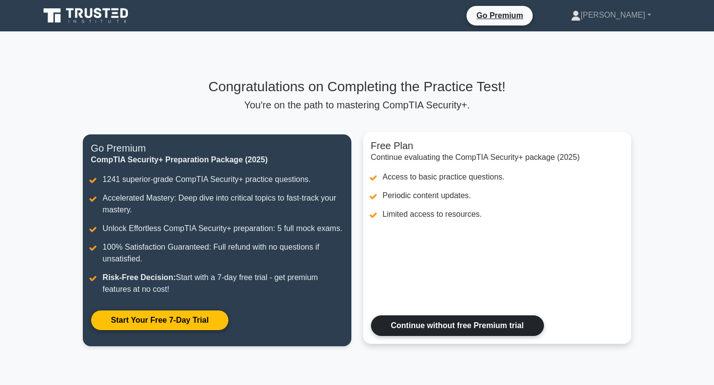
click at [428, 315] on link "Continue without free Premium trial" at bounding box center [457, 325] width 173 height 21
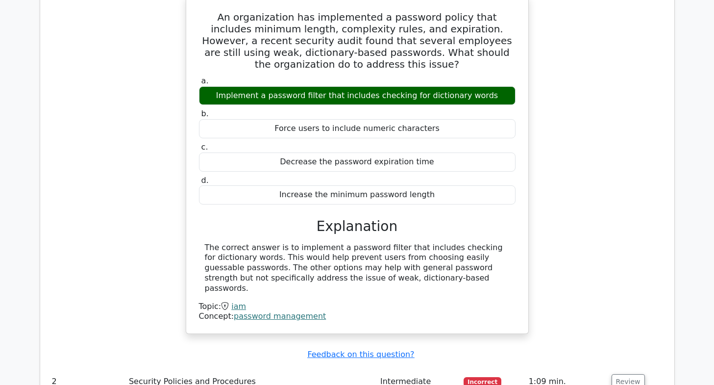
scroll to position [1311, 0]
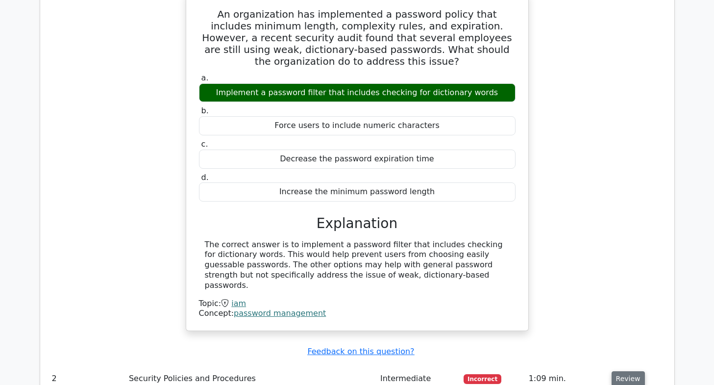
click at [624, 371] on button "Review" at bounding box center [628, 378] width 33 height 15
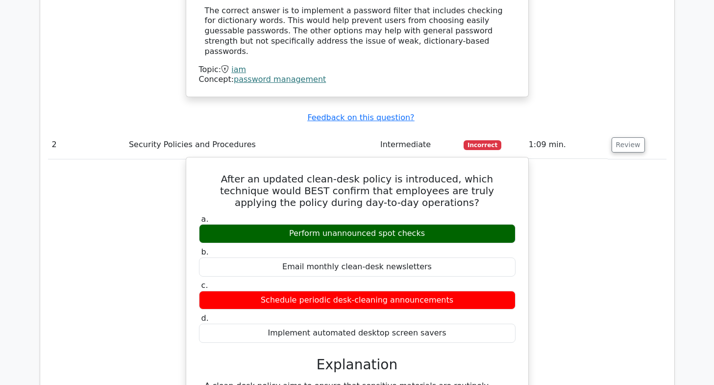
scroll to position [1545, 0]
drag, startPoint x: 202, startPoint y: 230, endPoint x: 411, endPoint y: 292, distance: 217.2
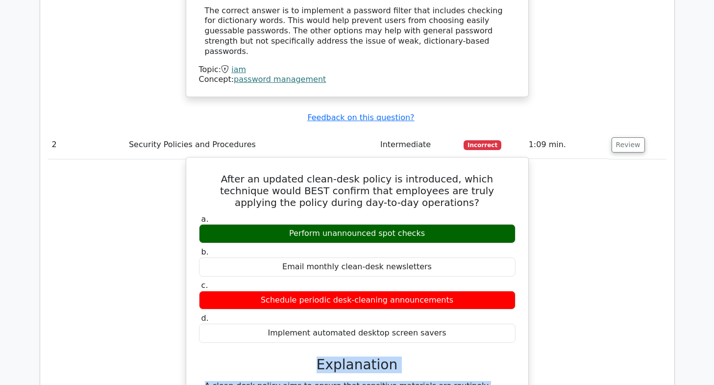
drag, startPoint x: 365, startPoint y: 241, endPoint x: 306, endPoint y: 295, distance: 79.7
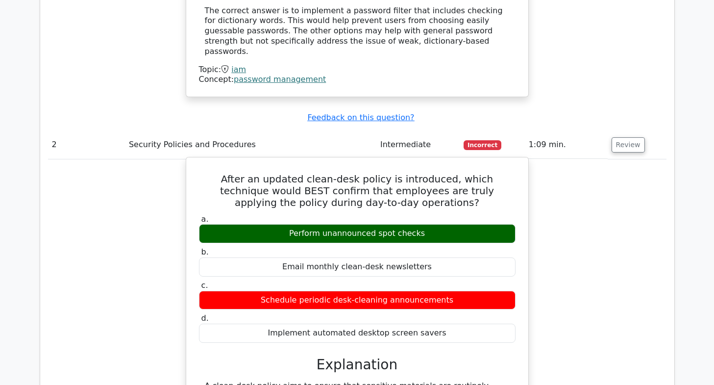
drag, startPoint x: 201, startPoint y: 220, endPoint x: 294, endPoint y: 286, distance: 114.2
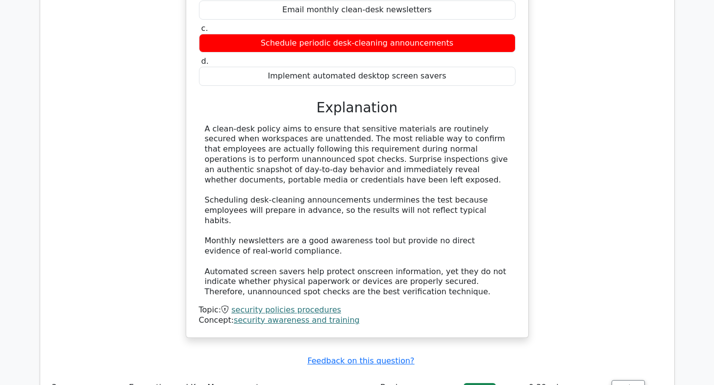
scroll to position [1802, 0]
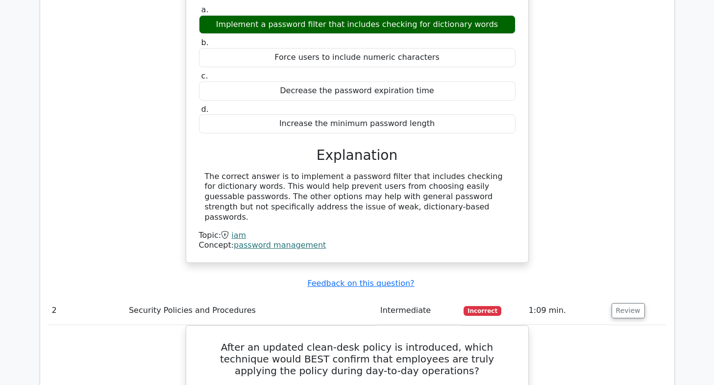
scroll to position [1380, 0]
click at [628, 302] on button "Review" at bounding box center [628, 309] width 33 height 15
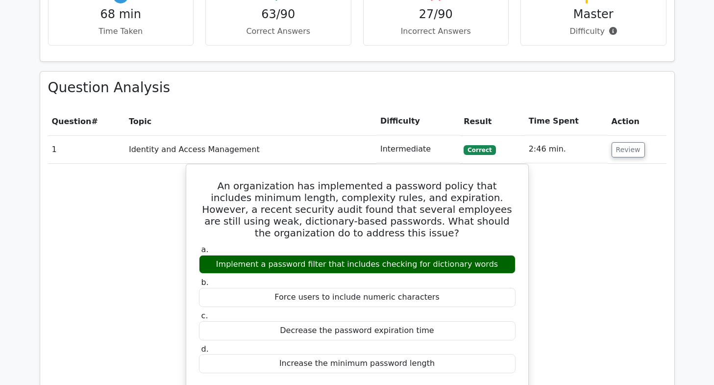
scroll to position [1132, 0]
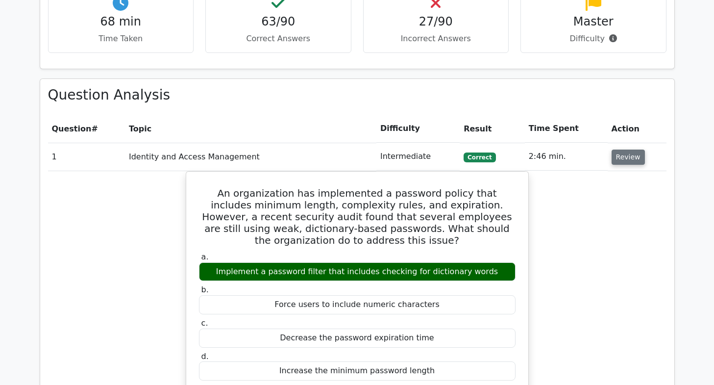
click at [623, 149] on button "Review" at bounding box center [628, 156] width 33 height 15
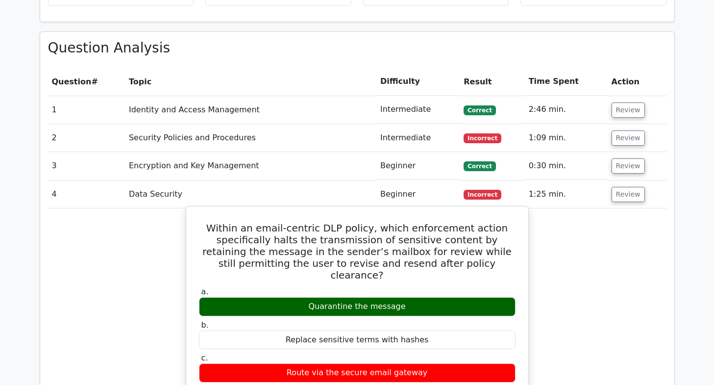
scroll to position [1181, 0]
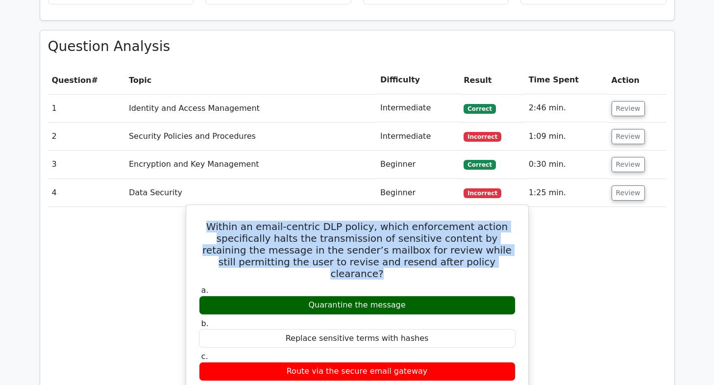
drag, startPoint x: 217, startPoint y: 87, endPoint x: 486, endPoint y: 124, distance: 271.5
click at [486, 221] on h5 "Within an email-centric DLP policy, which enforcement action specifically halts…" at bounding box center [357, 250] width 319 height 59
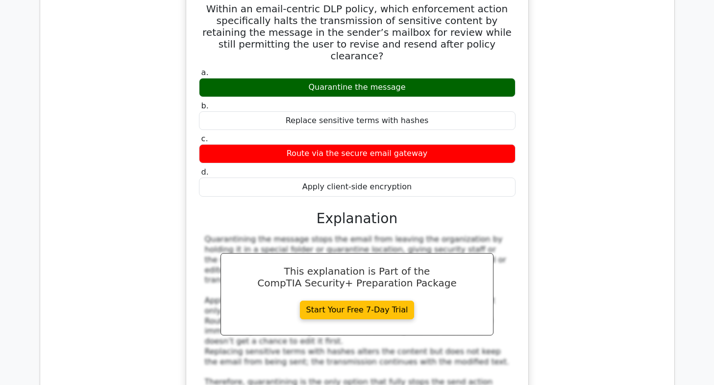
scroll to position [1414, 0]
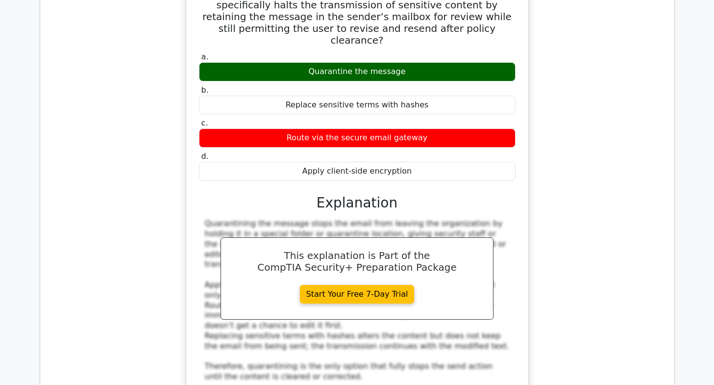
drag, startPoint x: 202, startPoint y: 151, endPoint x: 280, endPoint y: 195, distance: 89.7
click at [280, 219] on div "Quarantining the message stops the email from leaving the organization by holdi…" at bounding box center [357, 300] width 317 height 163
click at [286, 219] on div "Quarantining the message stops the email from leaving the organization by holdi…" at bounding box center [357, 300] width 305 height 163
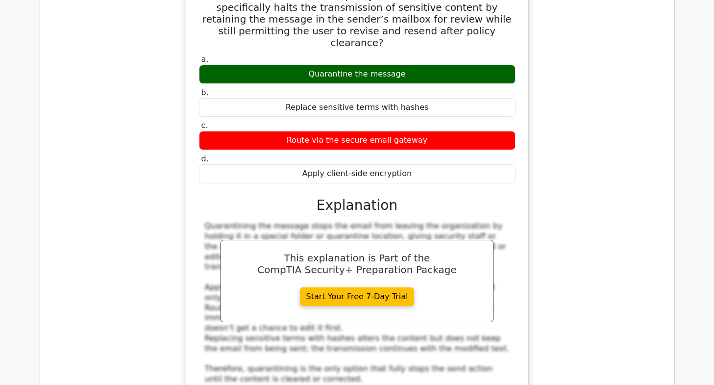
click at [605, 161] on div "Within an email-centric DLP policy, which enforcement action specifically halts…" at bounding box center [357, 205] width 618 height 463
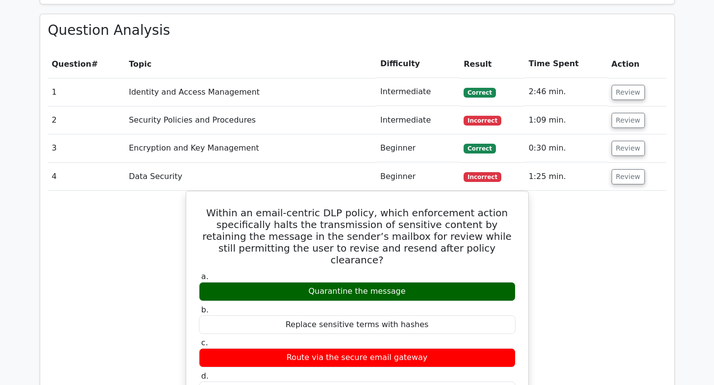
scroll to position [1197, 0]
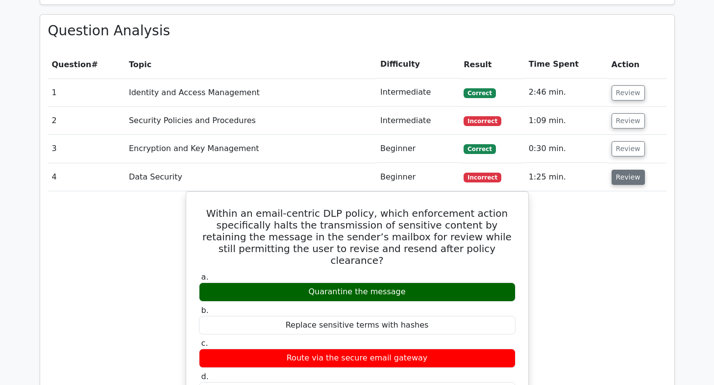
click at [627, 170] on button "Review" at bounding box center [628, 177] width 33 height 15
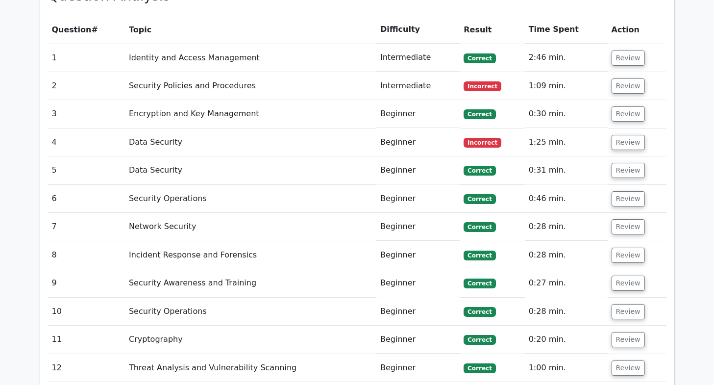
scroll to position [1237, 0]
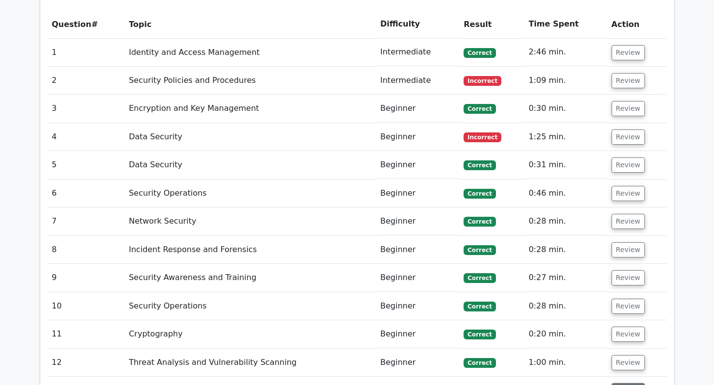
click at [626, 383] on button "Review" at bounding box center [628, 390] width 33 height 15
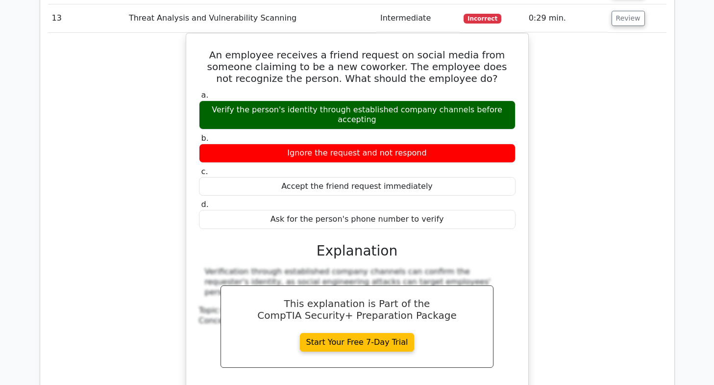
scroll to position [1639, 0]
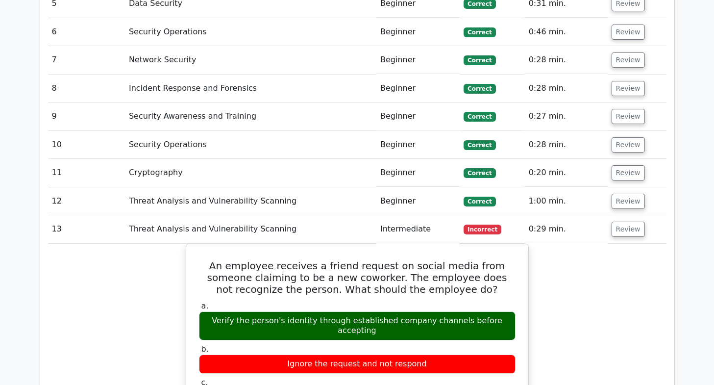
scroll to position [0, 6]
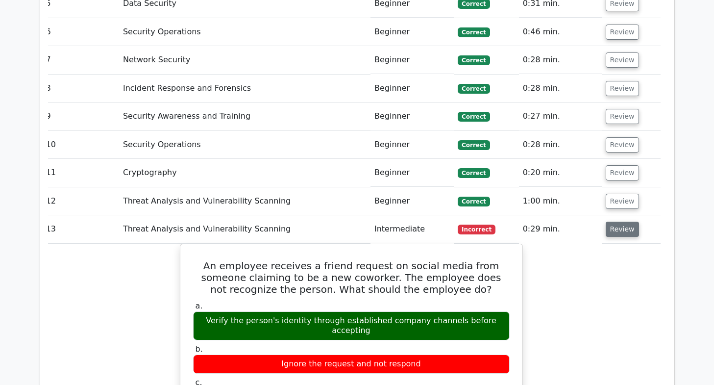
click at [624, 221] on button "Review" at bounding box center [622, 228] width 33 height 15
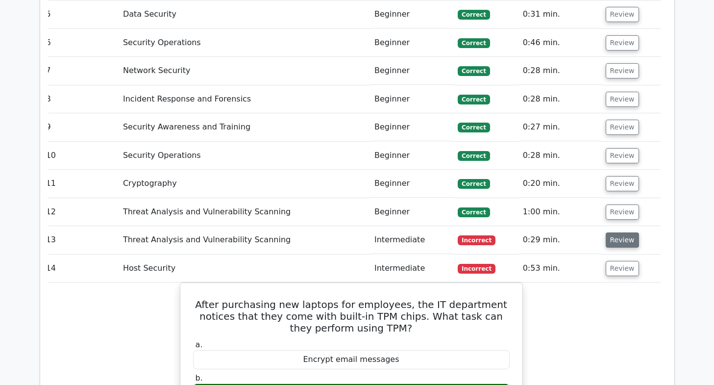
scroll to position [1401, 0]
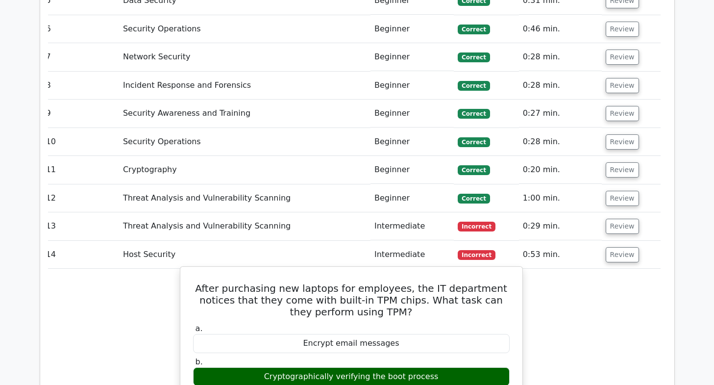
click at [327, 282] on h5 "After purchasing new laptops for employees, the IT department notices that they…" at bounding box center [351, 299] width 319 height 35
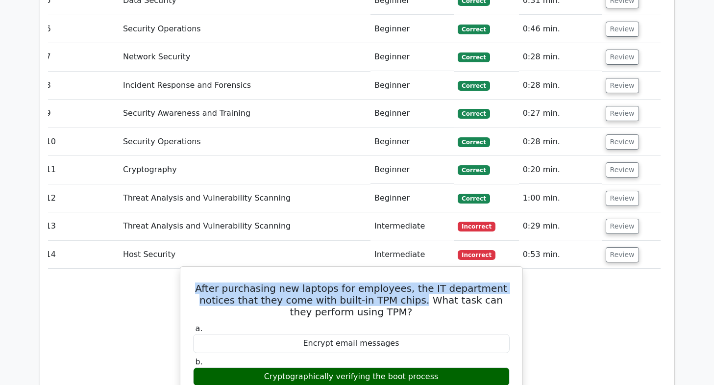
drag, startPoint x: 192, startPoint y: 100, endPoint x: 374, endPoint y: 110, distance: 182.5
click at [374, 282] on h5 "After purchasing new laptops for employees, the IT department notices that they…" at bounding box center [351, 299] width 319 height 35
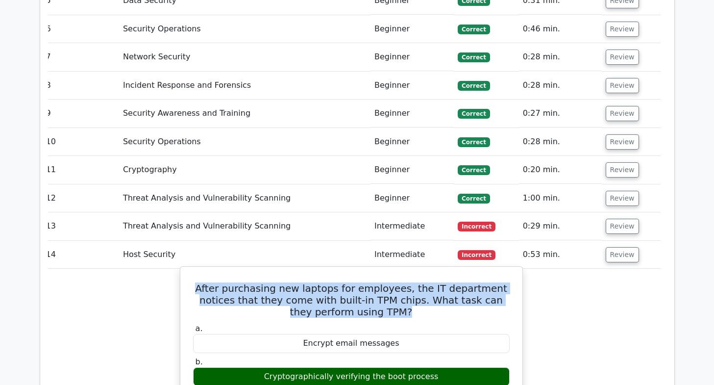
drag, startPoint x: 185, startPoint y: 98, endPoint x: 387, endPoint y: 130, distance: 204.4
copy h5 "After purchasing new laptops for employees, the IT department notices that they…"
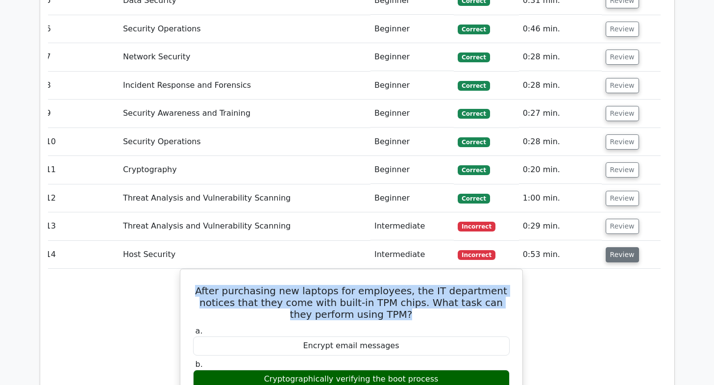
click at [621, 247] on button "Review" at bounding box center [622, 254] width 33 height 15
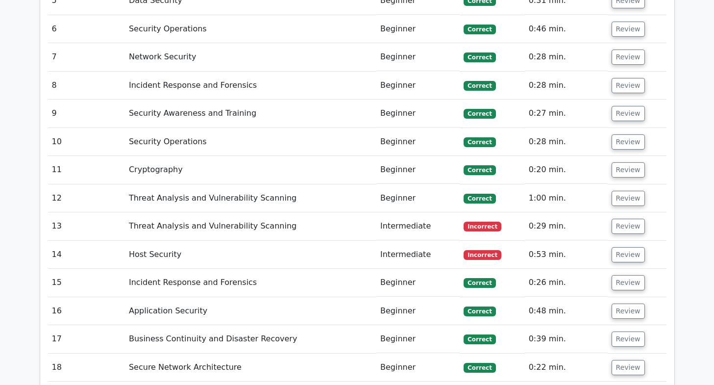
scroll to position [1463, 0]
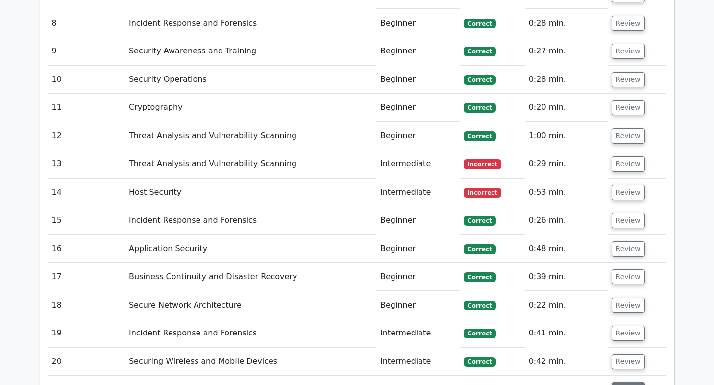
click at [615, 382] on button "Review" at bounding box center [628, 389] width 33 height 15
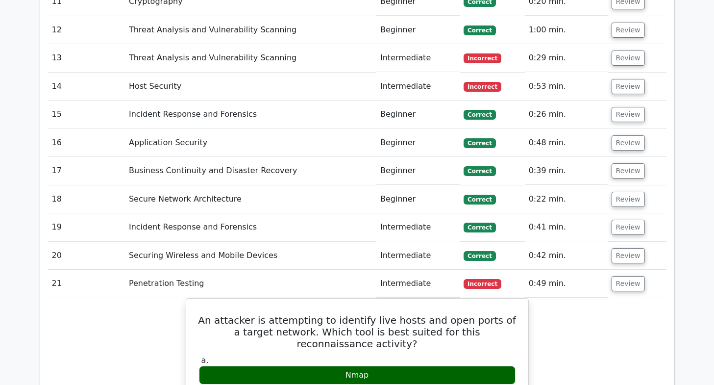
scroll to position [1568, 0]
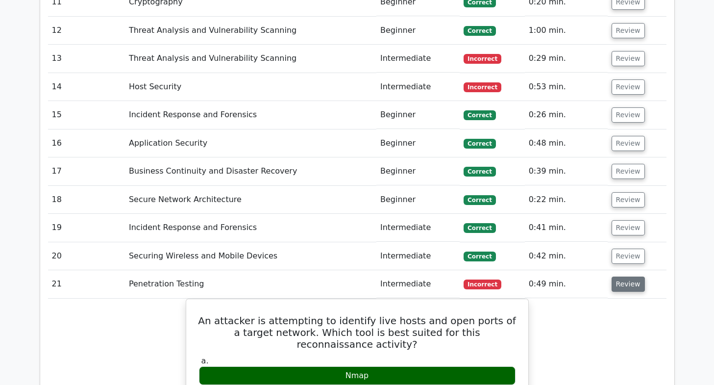
click at [620, 276] on button "Review" at bounding box center [628, 283] width 33 height 15
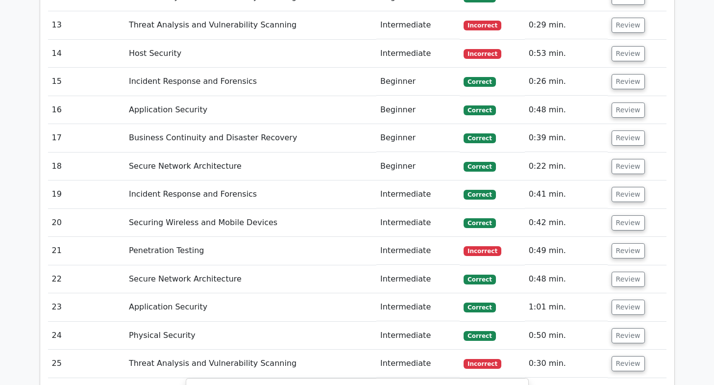
drag, startPoint x: 589, startPoint y: 237, endPoint x: 590, endPoint y: 228, distance: 8.4
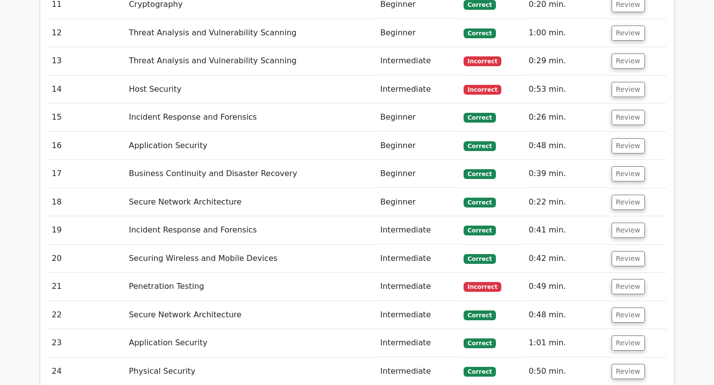
scroll to position [1557, 0]
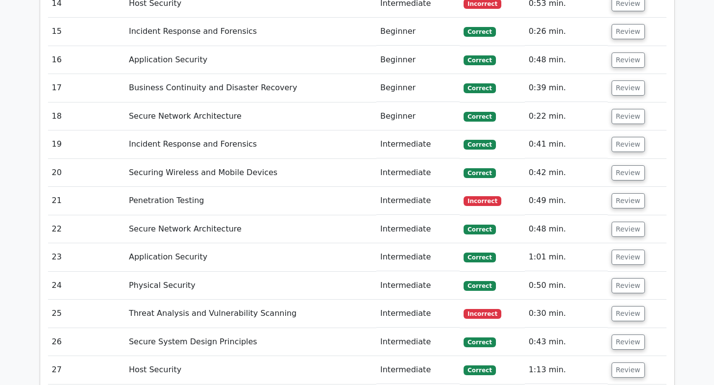
scroll to position [1706, 0]
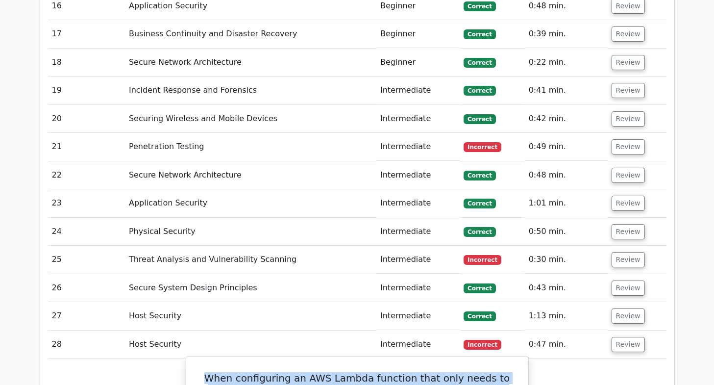
drag, startPoint x: 198, startPoint y: 121, endPoint x: 443, endPoint y: 148, distance: 246.0
click at [443, 372] on h5 "When configuring an AWS Lambda function that only needs to record its runtime i…" at bounding box center [357, 389] width 319 height 35
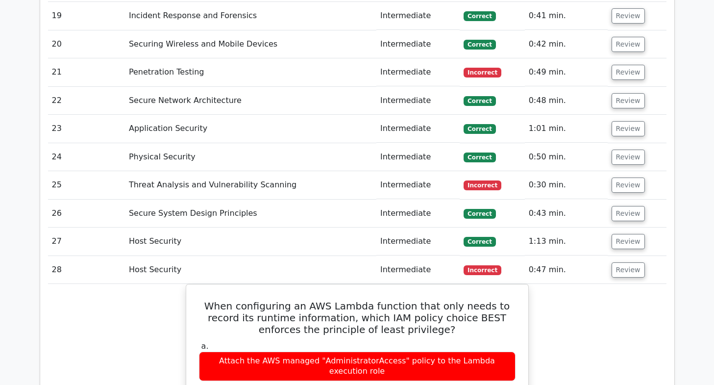
scroll to position [1778, 0]
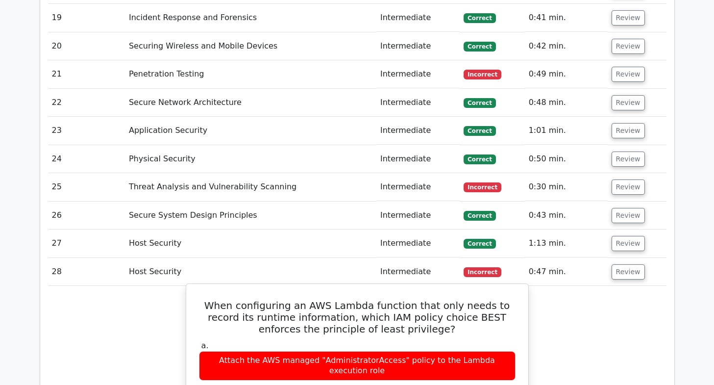
drag, startPoint x: 200, startPoint y: 48, endPoint x: 426, endPoint y: 244, distance: 299.1
copy div "When configuring an AWS Lambda function that only needs to record its runtime i…"
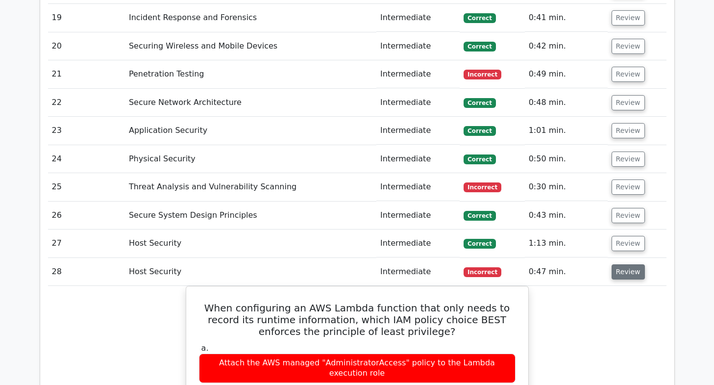
click at [617, 264] on button "Review" at bounding box center [628, 271] width 33 height 15
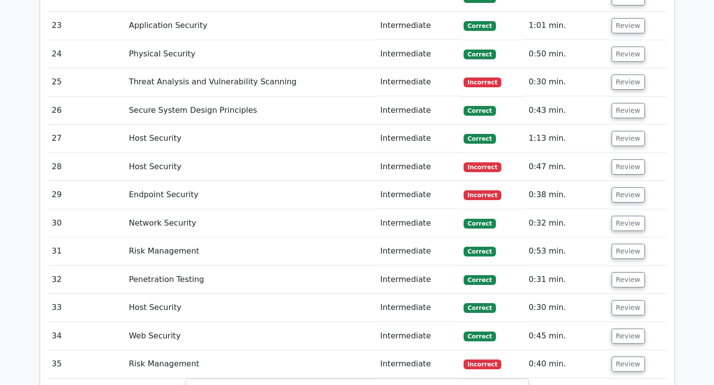
scroll to position [1883, 0]
click at [620, 357] on button "Review" at bounding box center [628, 364] width 33 height 15
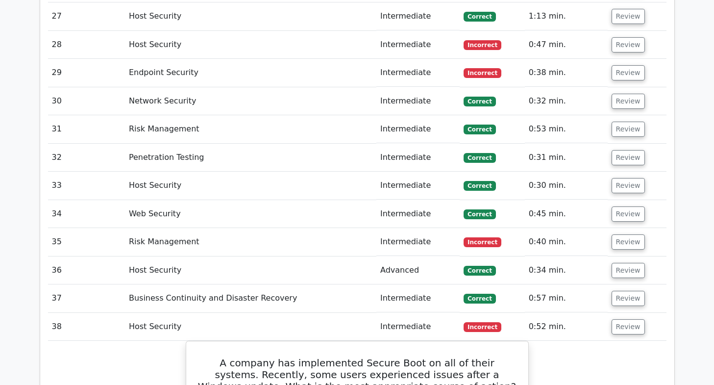
scroll to position [1999, 0]
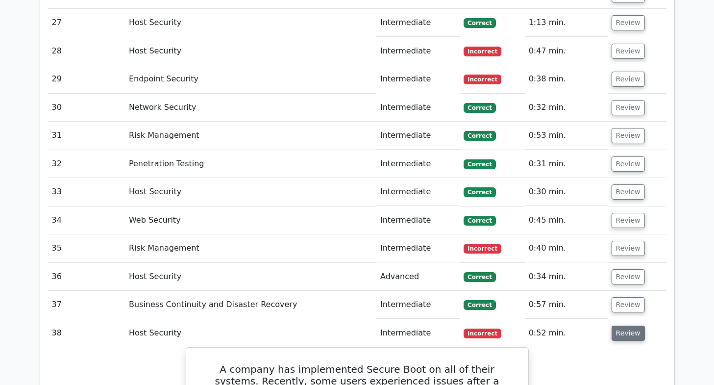
click at [627, 325] on button "Review" at bounding box center [628, 332] width 33 height 15
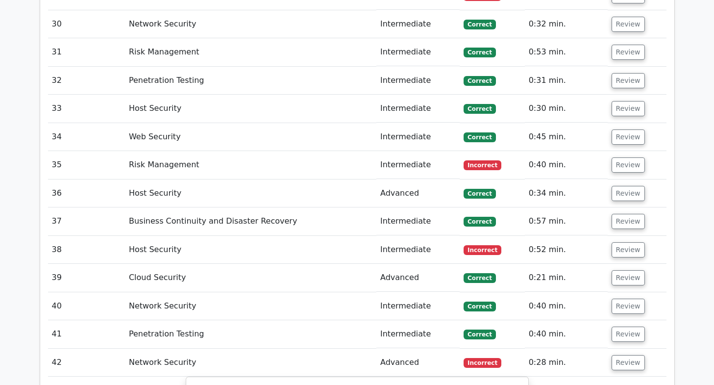
scroll to position [2082, 0]
click at [628, 355] on button "Review" at bounding box center [628, 362] width 33 height 15
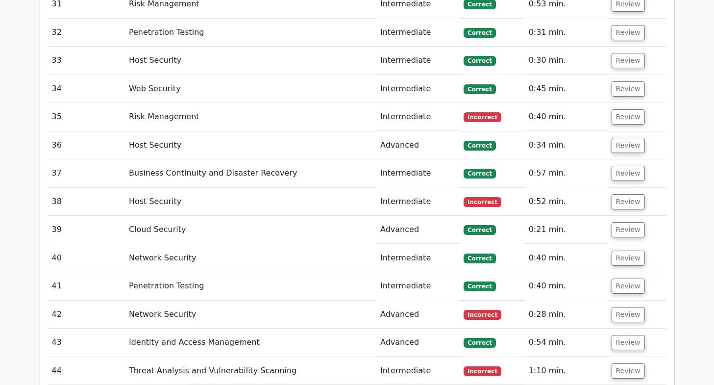
scroll to position [2130, 0]
click at [620, 364] on button "Review" at bounding box center [628, 371] width 33 height 15
click at [621, 364] on button "Review" at bounding box center [628, 371] width 33 height 15
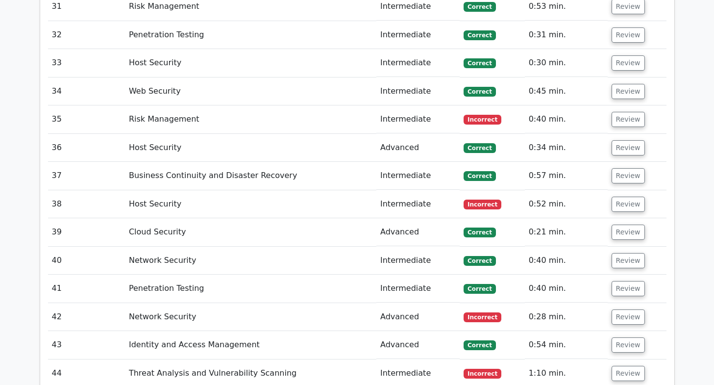
scroll to position [2128, 0]
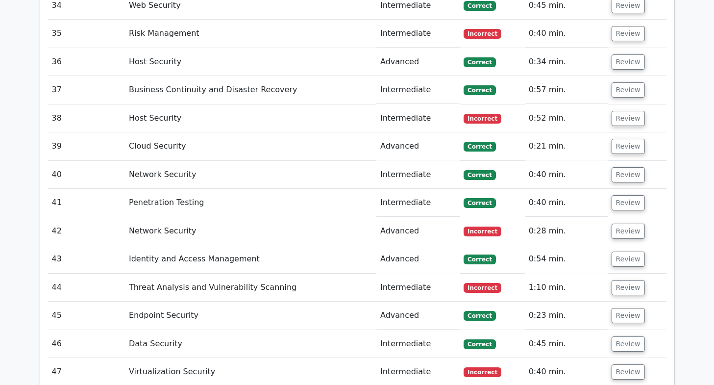
scroll to position [2212, 0]
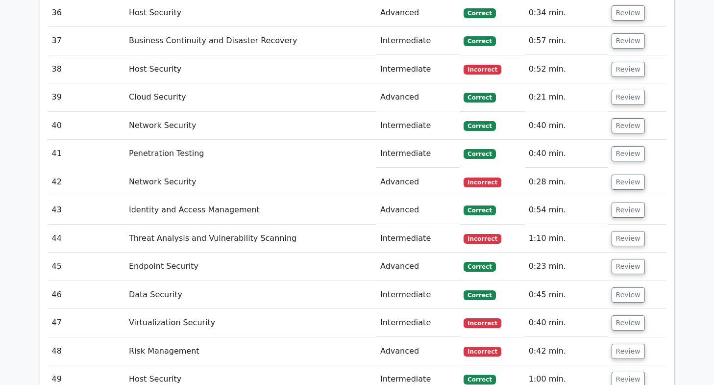
scroll to position [2255, 0]
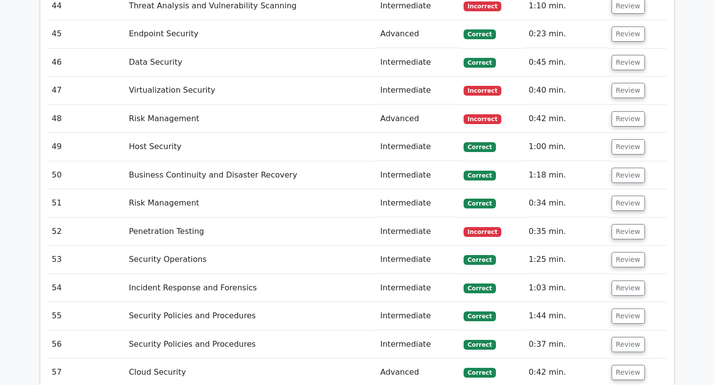
scroll to position [2508, 0]
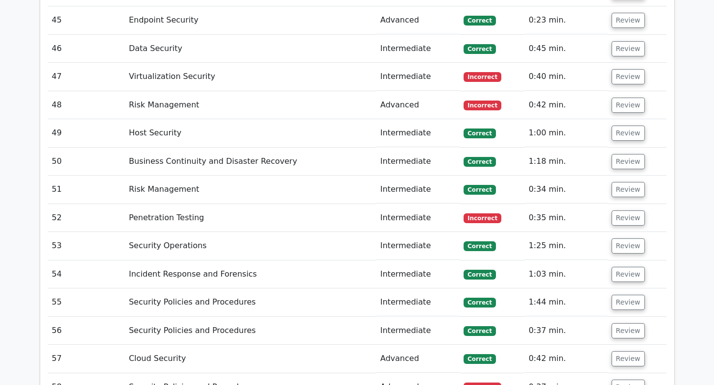
drag, startPoint x: 200, startPoint y: 316, endPoint x: 380, endPoint y: 357, distance: 184.6
drag, startPoint x: 203, startPoint y: 316, endPoint x: 296, endPoint y: 355, distance: 100.6
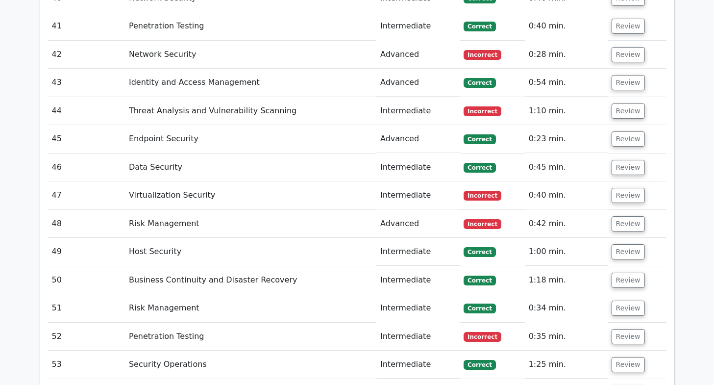
scroll to position [2389, 0]
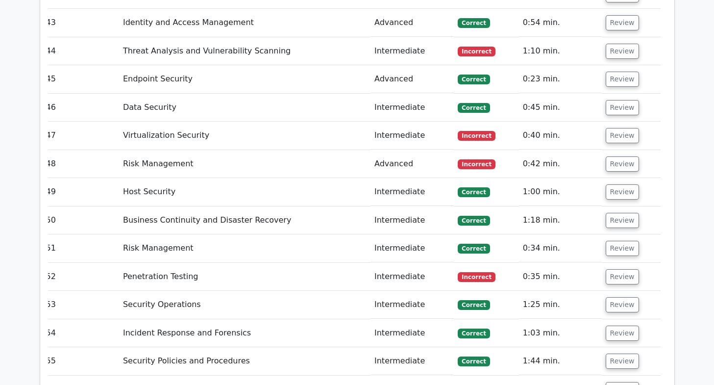
scroll to position [2449, 0]
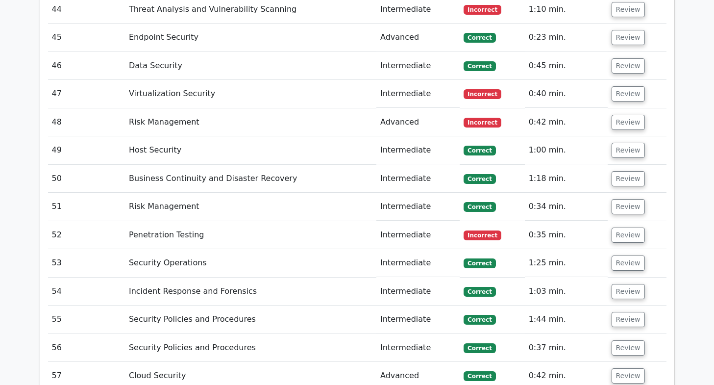
scroll to position [2492, 0]
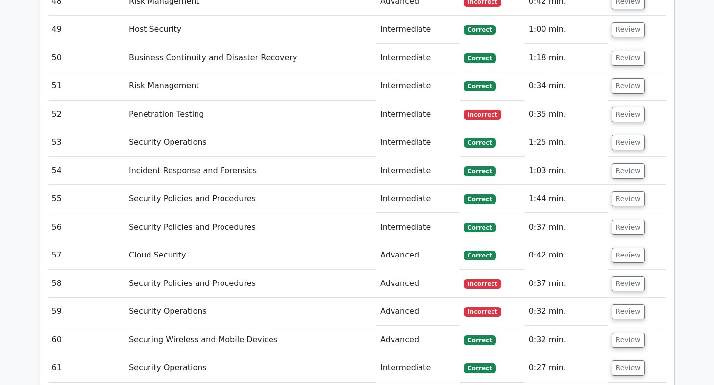
scroll to position [2610, 0]
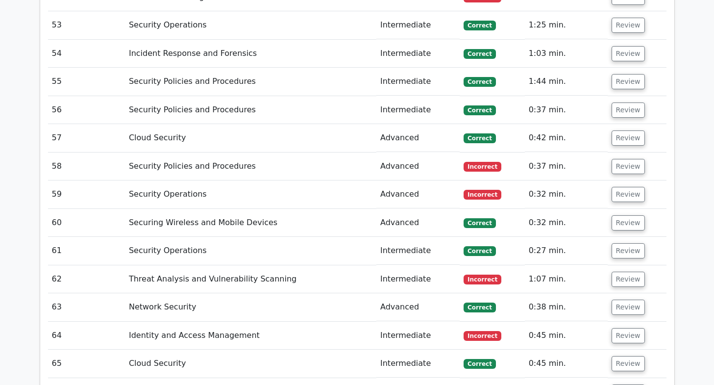
scroll to position [2597, 0]
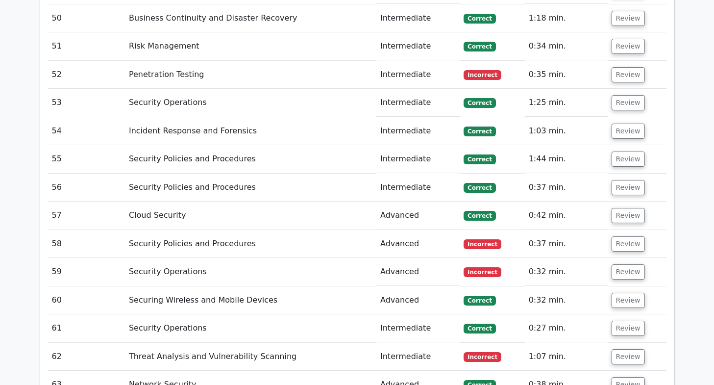
scroll to position [2652, 0]
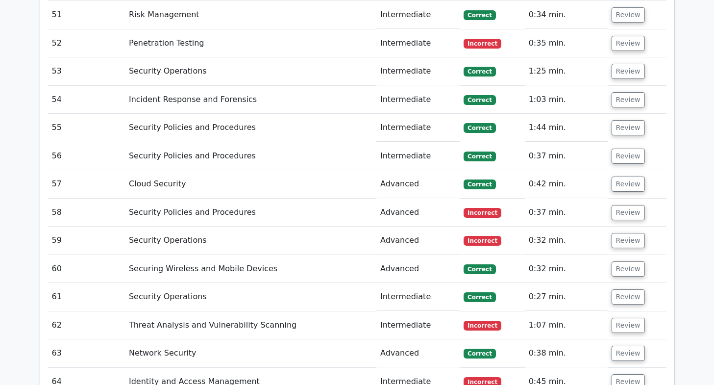
scroll to position [2683, 0]
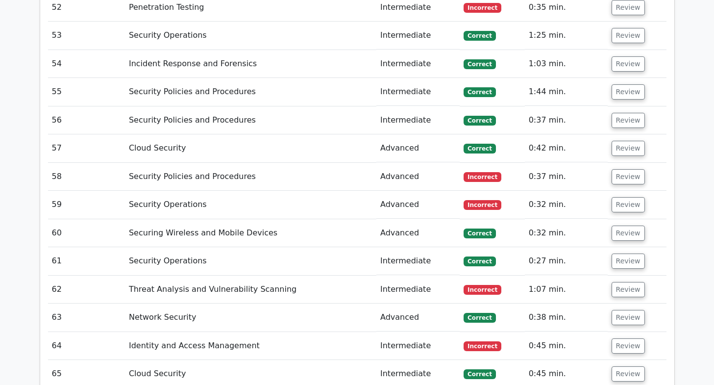
scroll to position [2712, 0]
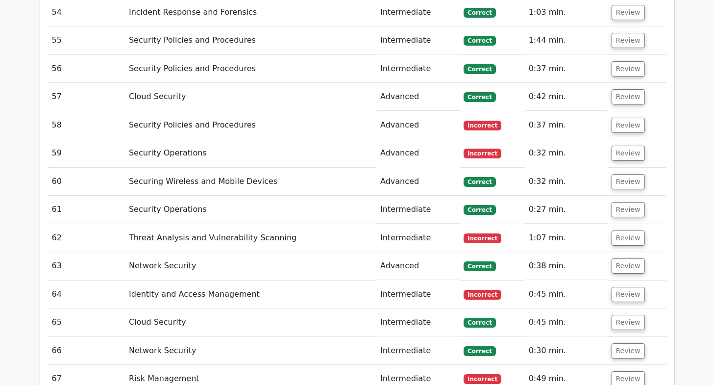
scroll to position [2770, 0]
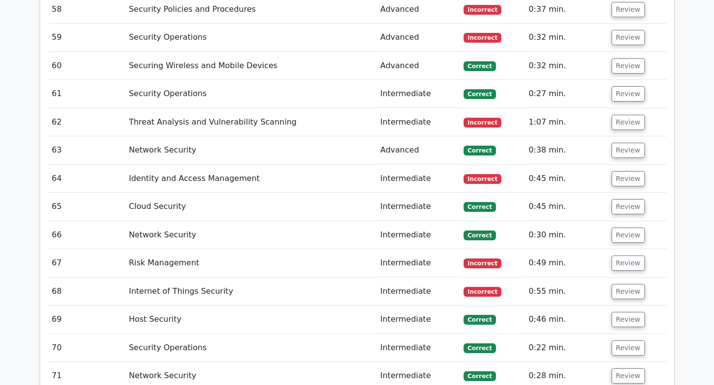
scroll to position [2885, 0]
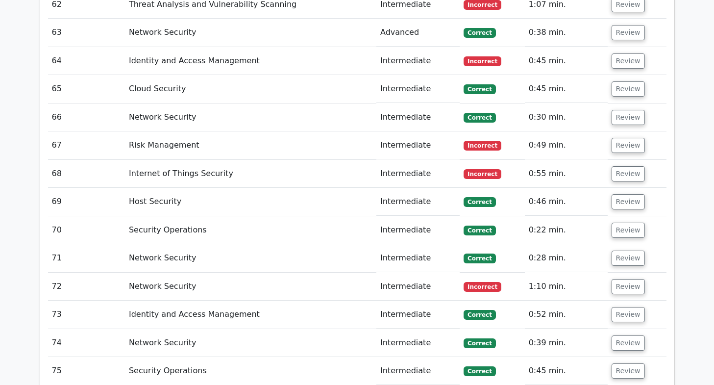
scroll to position [3005, 0]
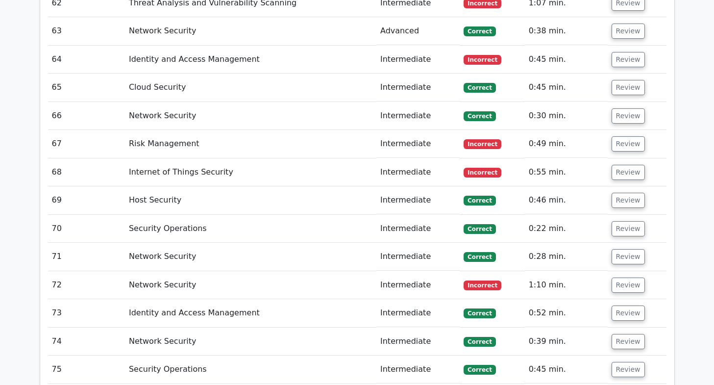
drag, startPoint x: 200, startPoint y: 46, endPoint x: 435, endPoint y: 204, distance: 283.1
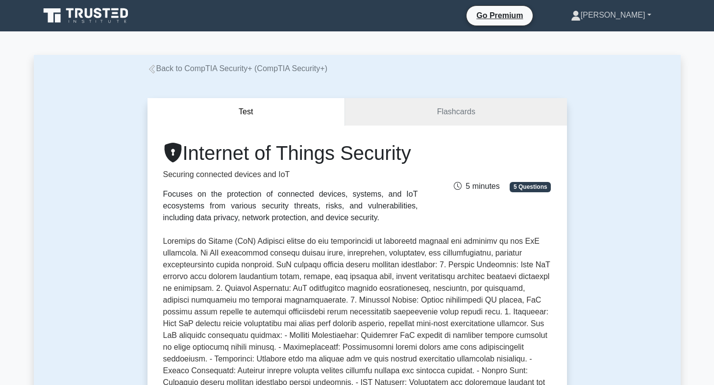
click at [648, 20] on link "[PERSON_NAME]" at bounding box center [610, 15] width 127 height 20
